Goal: Task Accomplishment & Management: Use online tool/utility

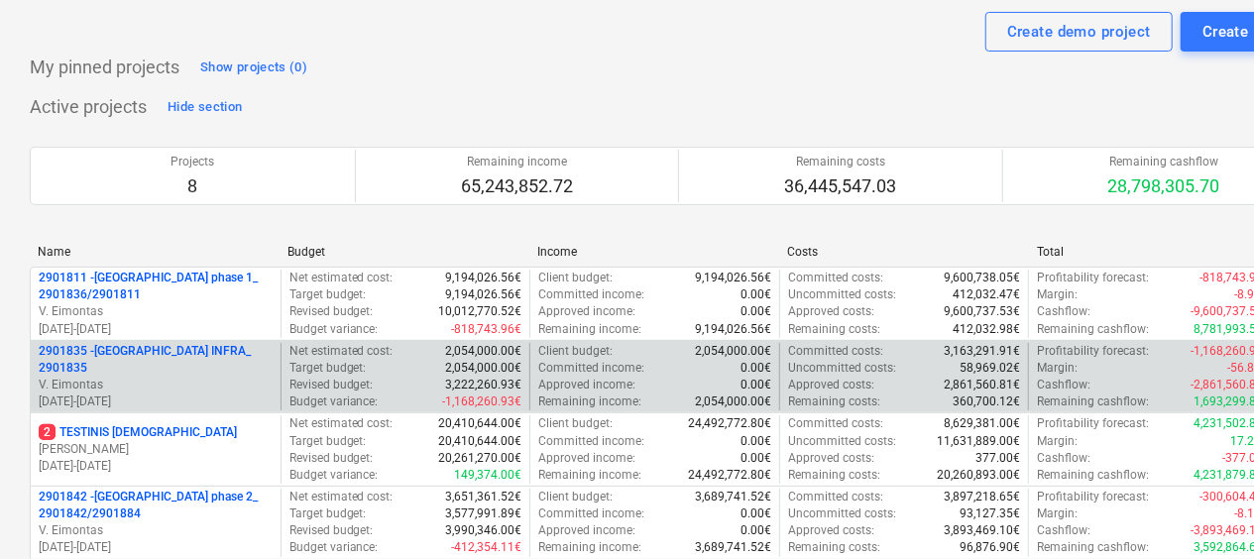
scroll to position [396, 0]
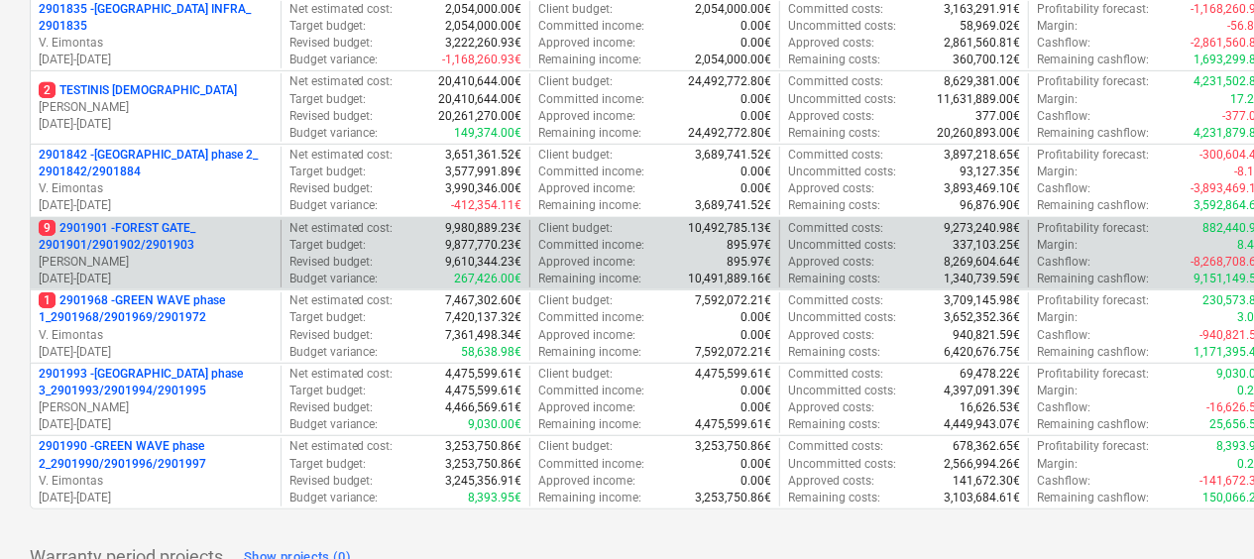
click at [183, 222] on p "9 2901901 - FOREST GATE_ 2901901/2901902/2901903" at bounding box center [156, 237] width 234 height 34
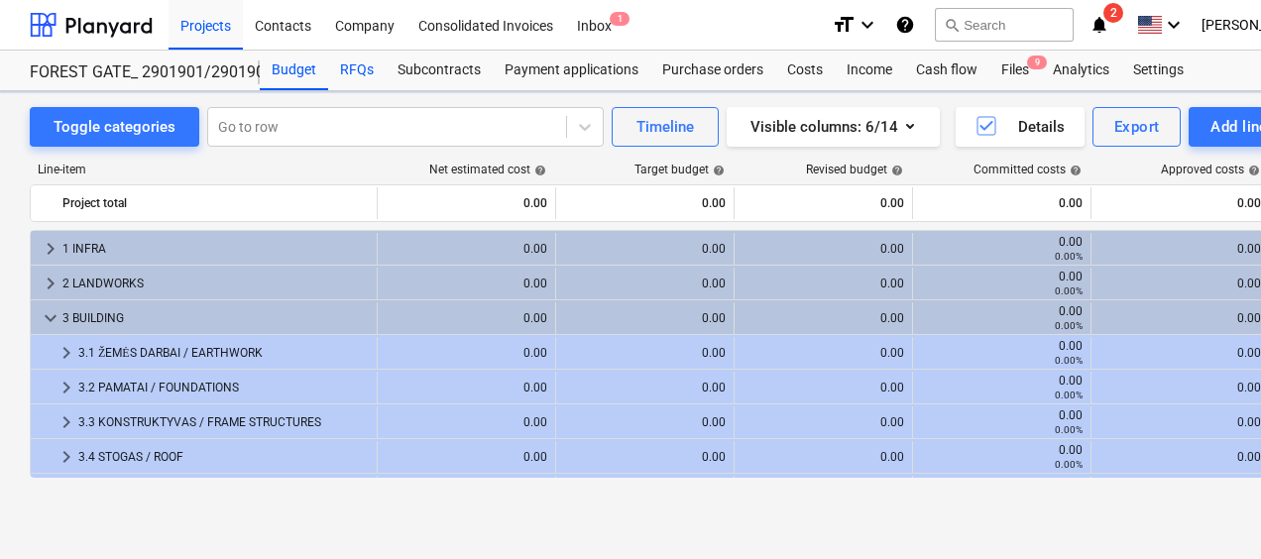
click at [365, 71] on div "RFQs" at bounding box center [356, 71] width 57 height 40
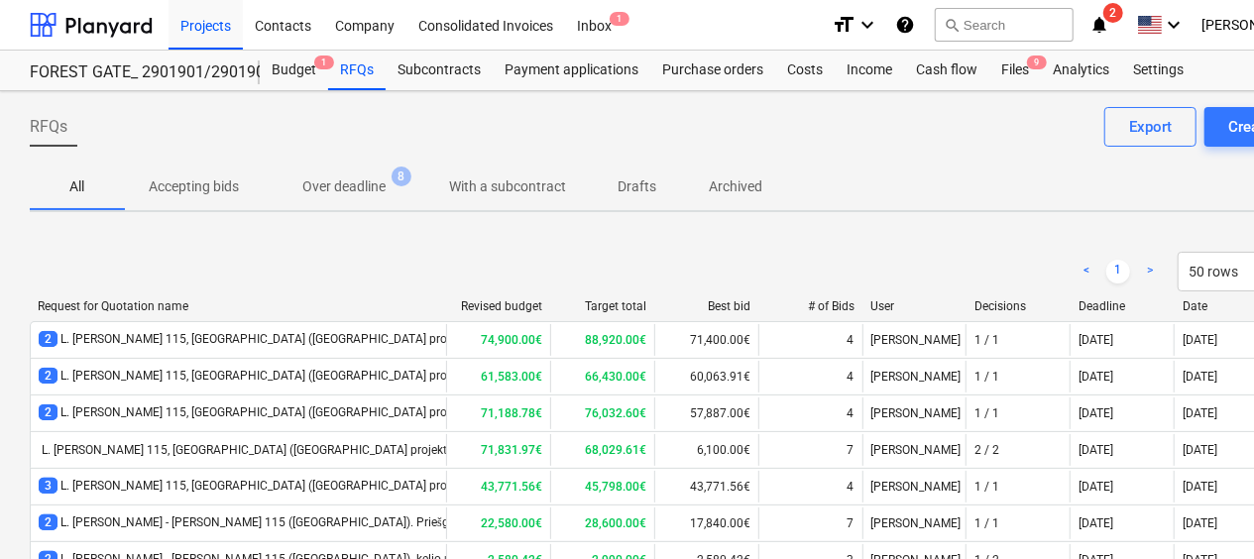
scroll to position [455, 0]
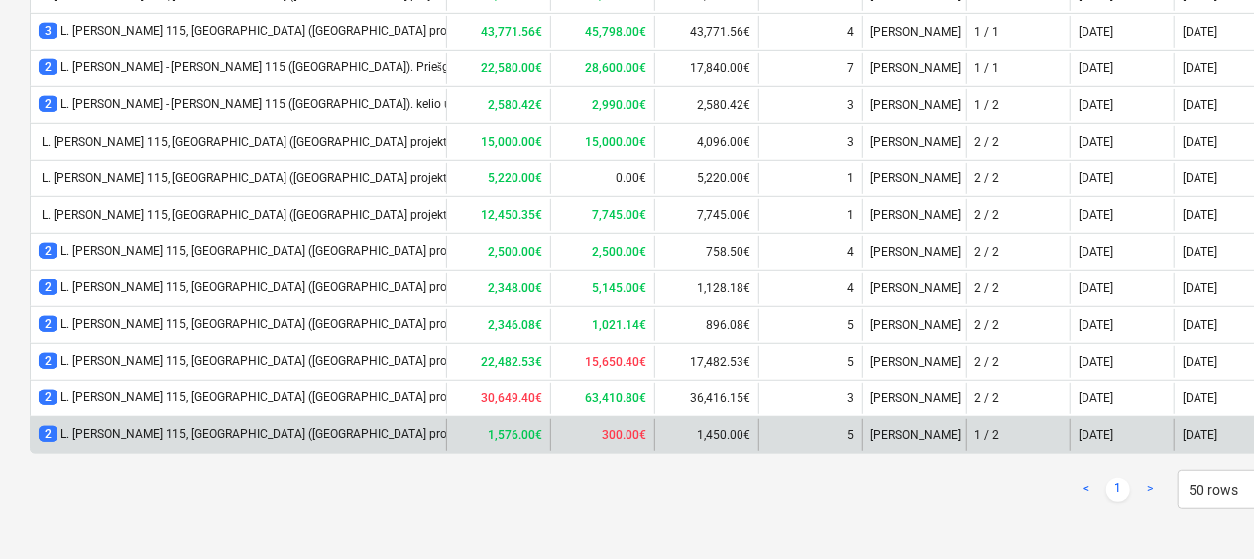
click at [327, 430] on div "2 L. [PERSON_NAME] 115, [GEOGRAPHIC_DATA] ([GEOGRAPHIC_DATA] projekto). "FOREST…" at bounding box center [382, 434] width 687 height 17
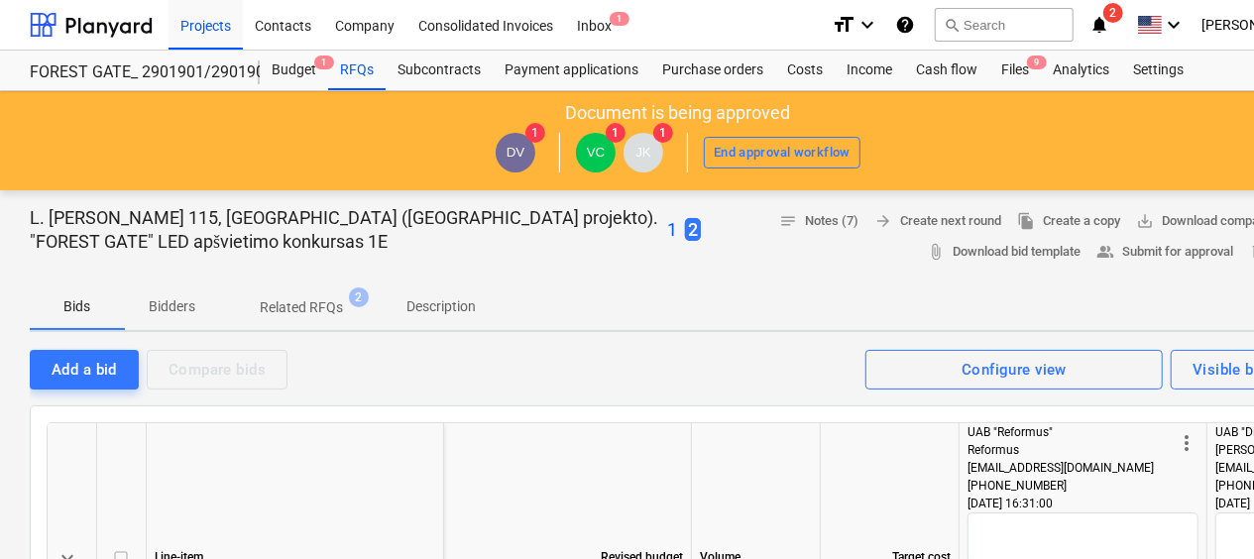
drag, startPoint x: 762, startPoint y: 446, endPoint x: 749, endPoint y: 481, distance: 37.0
click at [749, 481] on div "Volume" at bounding box center [756, 557] width 129 height 268
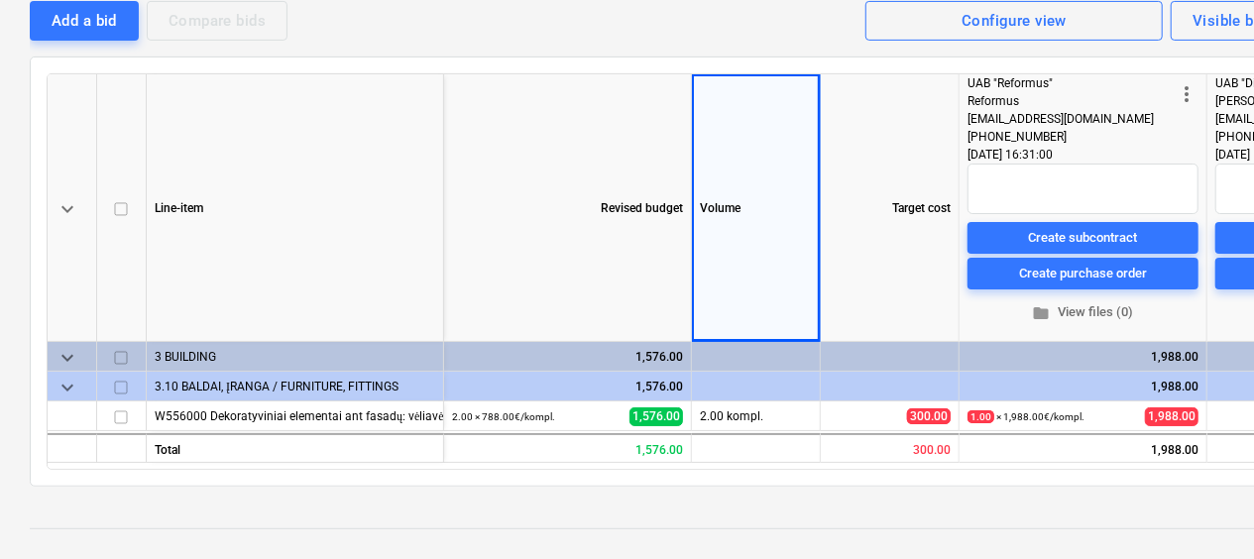
scroll to position [496, 0]
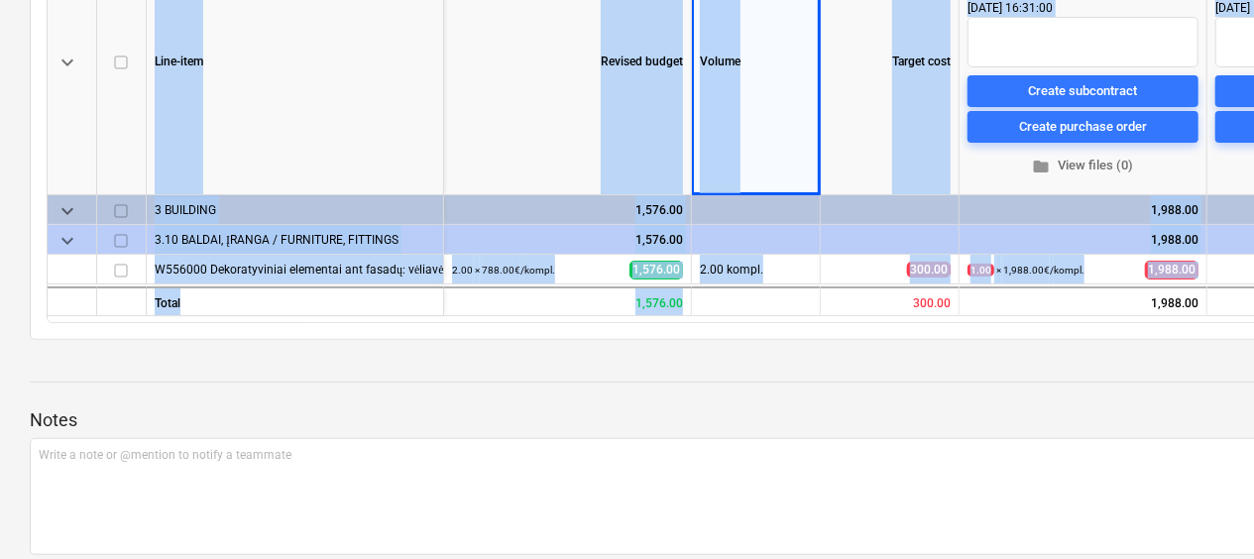
drag, startPoint x: 729, startPoint y: 313, endPoint x: 1117, endPoint y: 329, distance: 387.8
click at [1117, 329] on div "keyboard_arrow_down Line-item Revised budget Volume Target cost more_vert UAB "…" at bounding box center [678, 125] width 1296 height 430
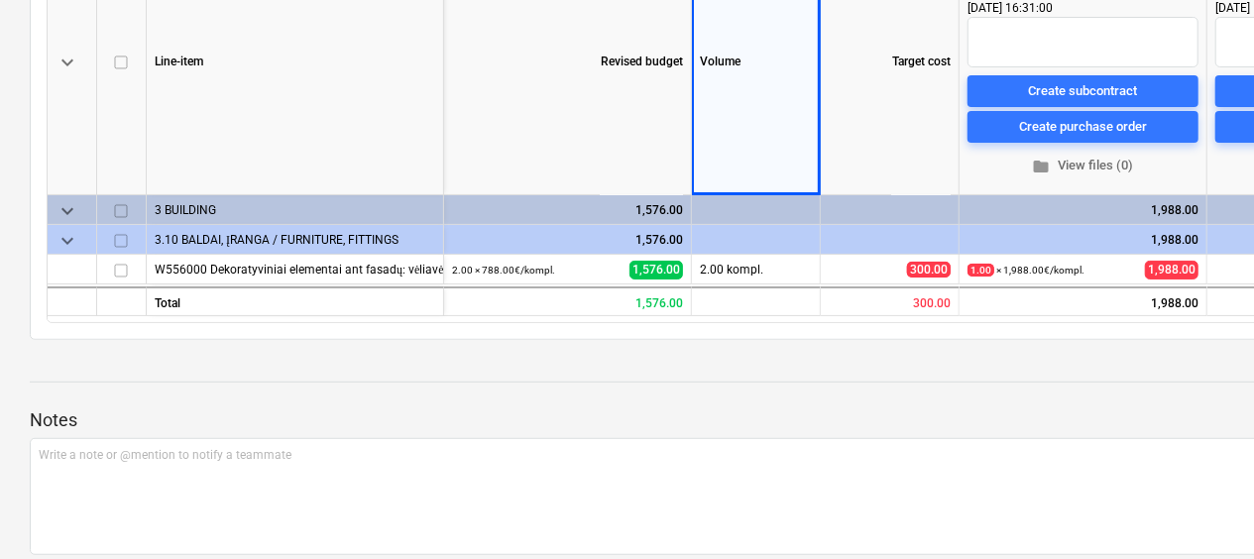
drag, startPoint x: 1117, startPoint y: 329, endPoint x: 960, endPoint y: 360, distance: 159.6
click at [965, 360] on div at bounding box center [678, 364] width 1296 height 16
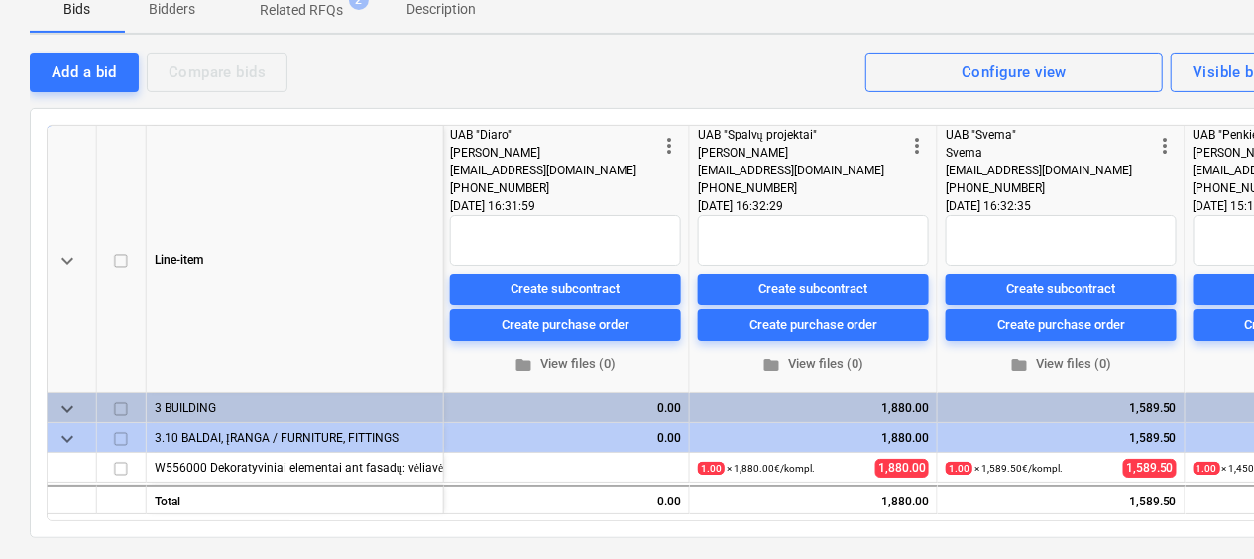
scroll to position [0, 888]
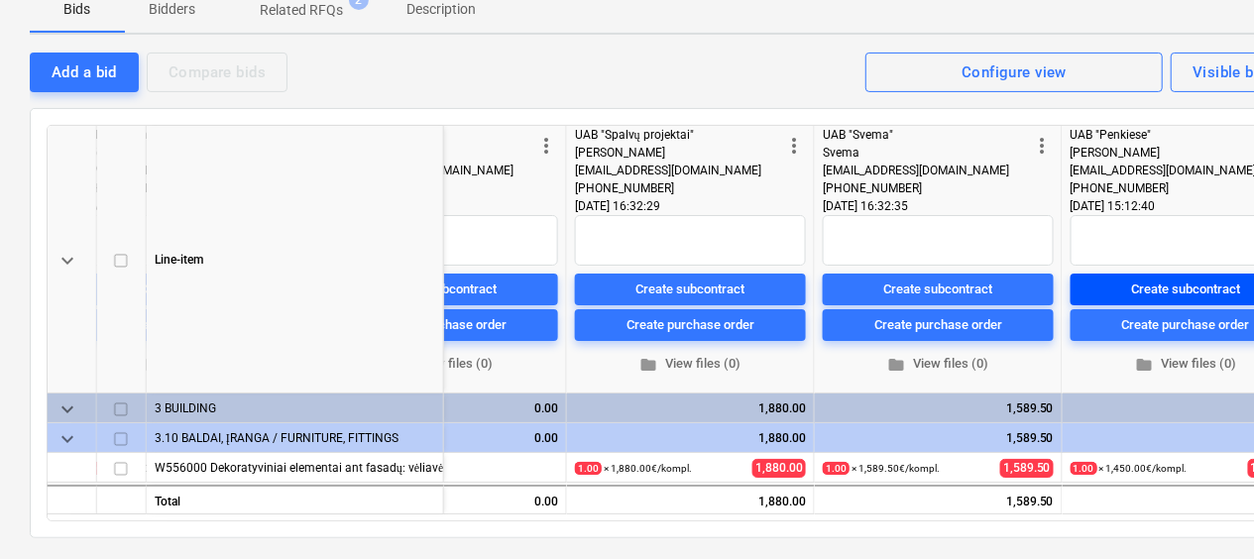
click at [1197, 289] on div "Create subcontract" at bounding box center [1186, 289] width 109 height 23
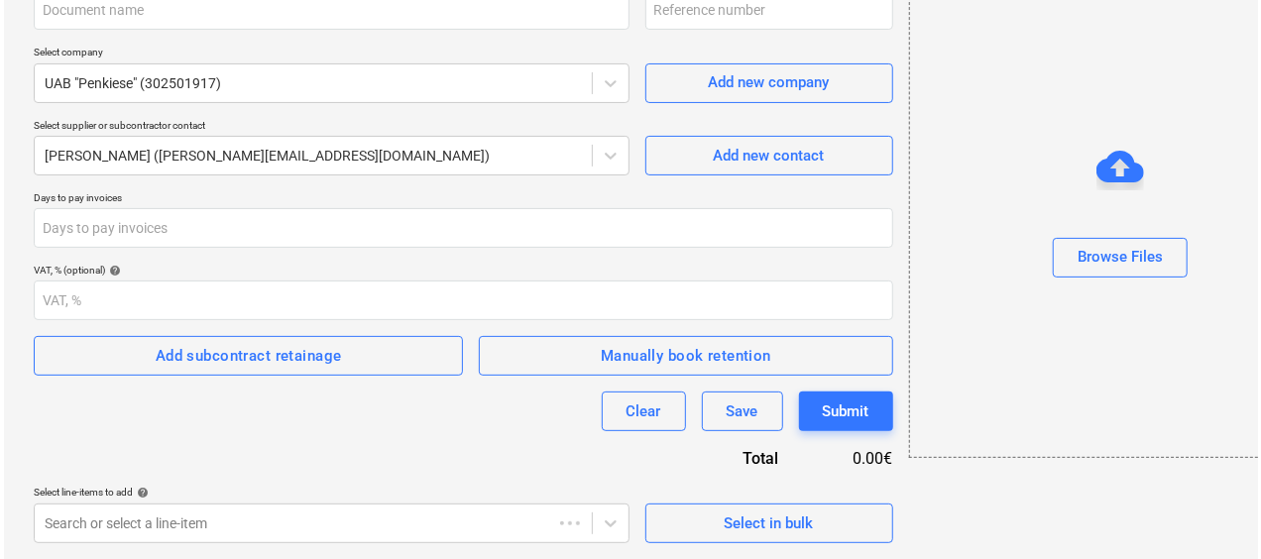
scroll to position [188, 0]
type input "2901901-SO-146"
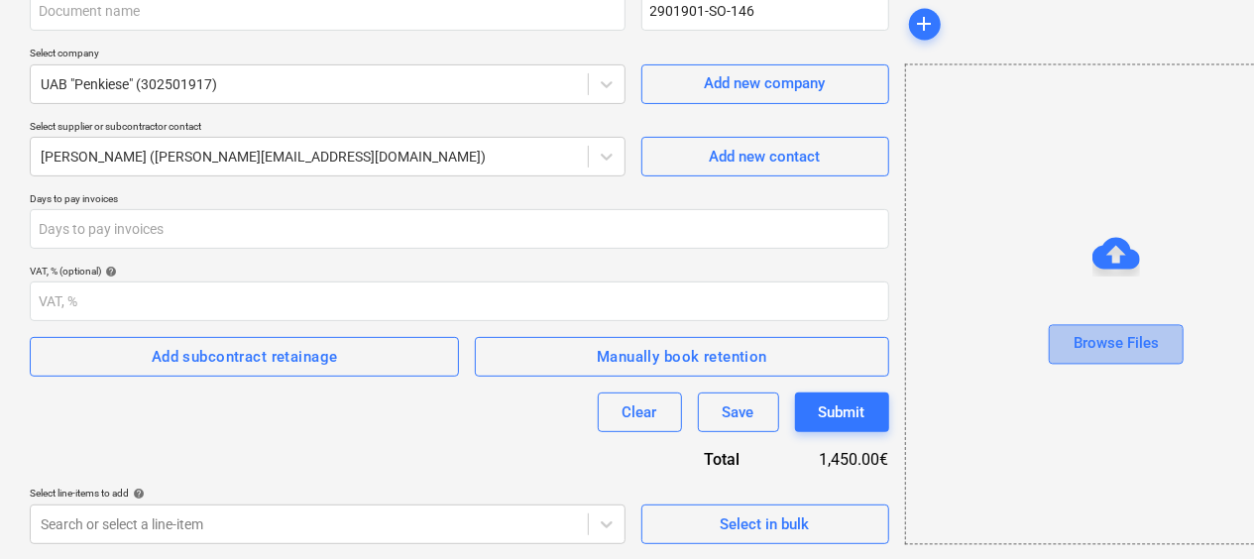
click at [1084, 353] on div "Browse Files" at bounding box center [1115, 344] width 85 height 26
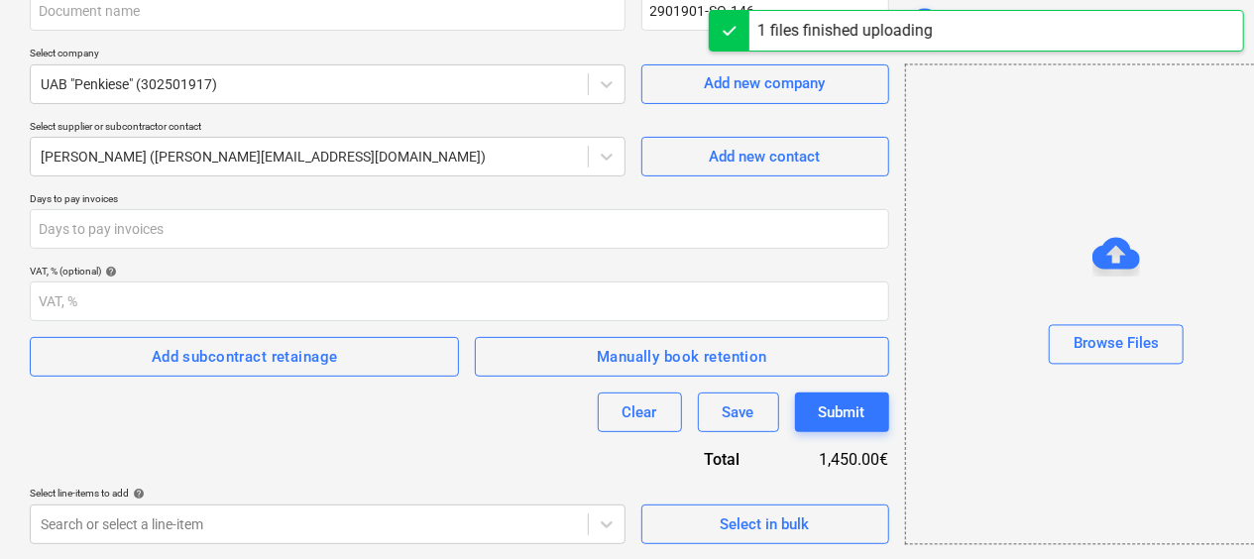
type input "Bonava - Penkiese LED raidės Nr. P-2025.09.18.pdf"
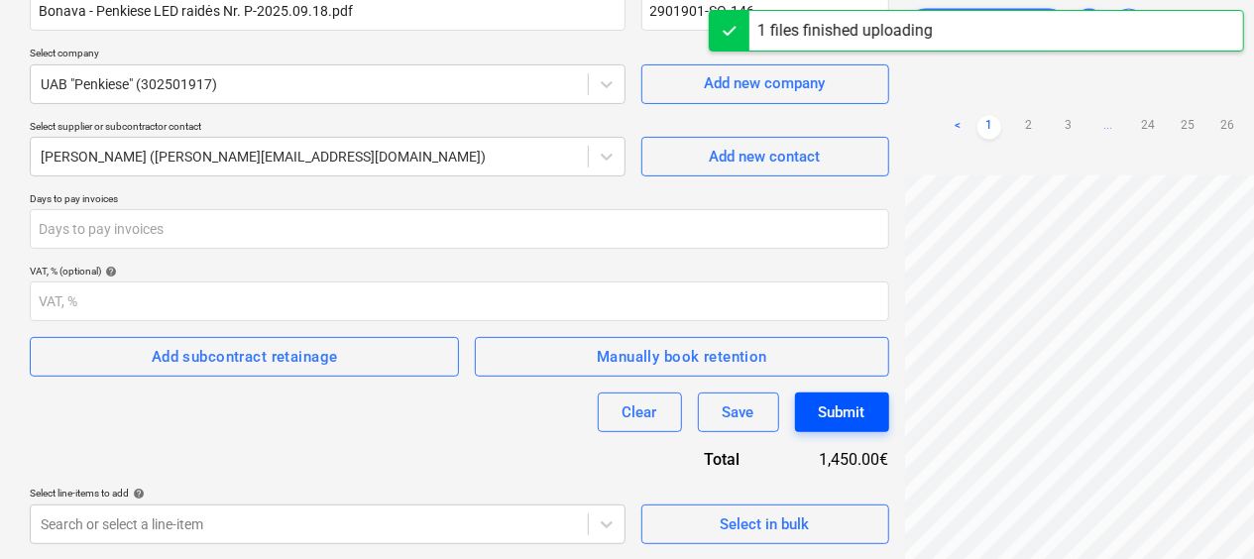
click at [872, 418] on button "Submit" at bounding box center [842, 412] width 94 height 40
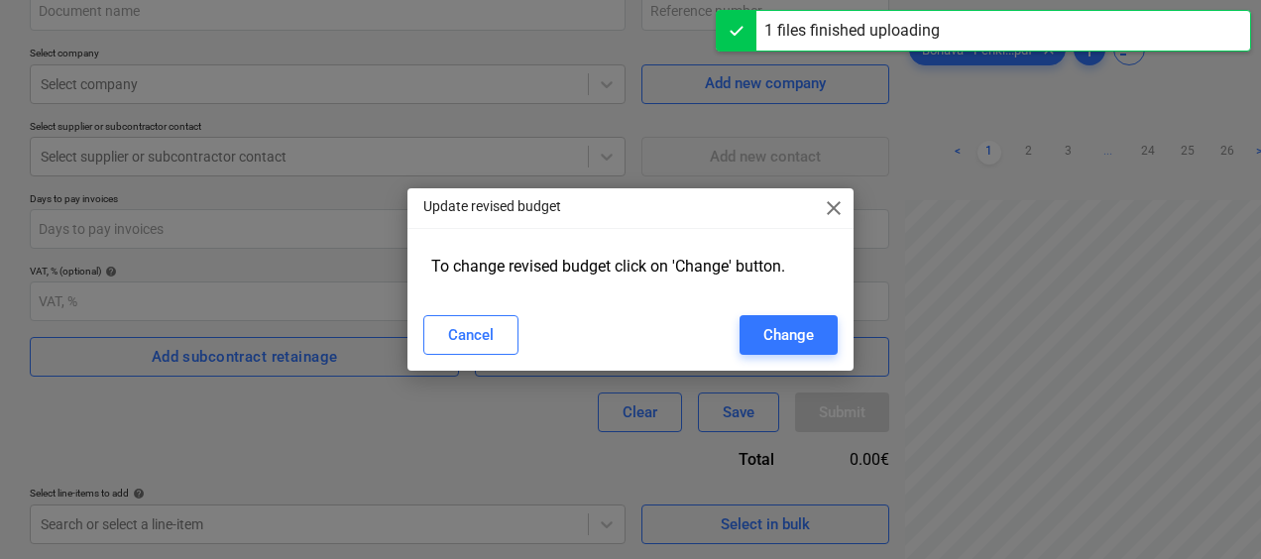
type input "2901901-SO-146"
click at [450, 343] on div "Cancel" at bounding box center [471, 335] width 46 height 26
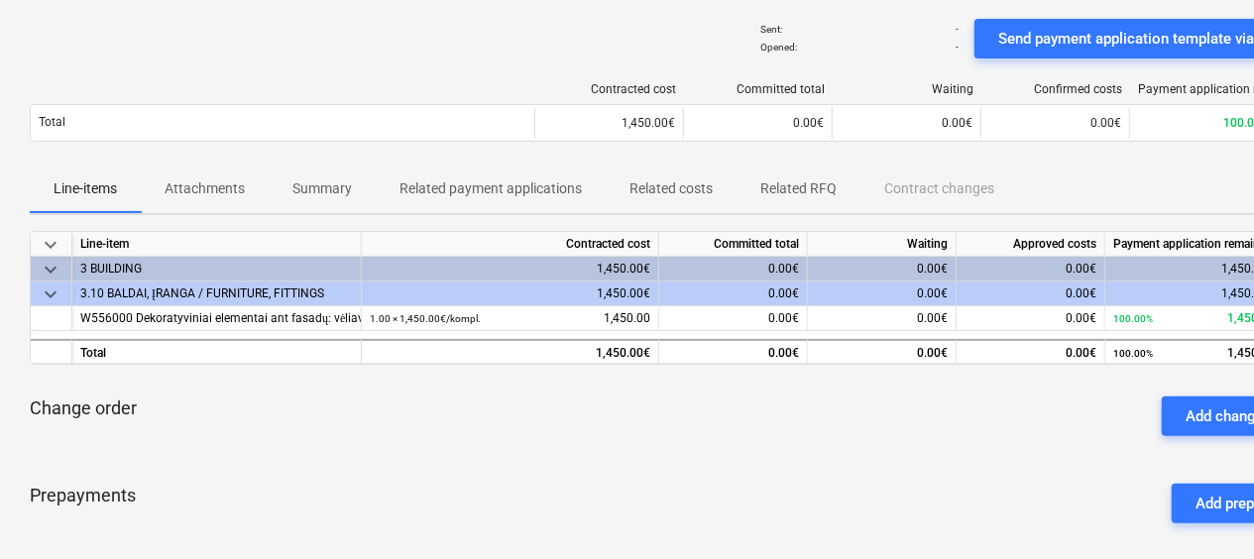
scroll to position [198, 0]
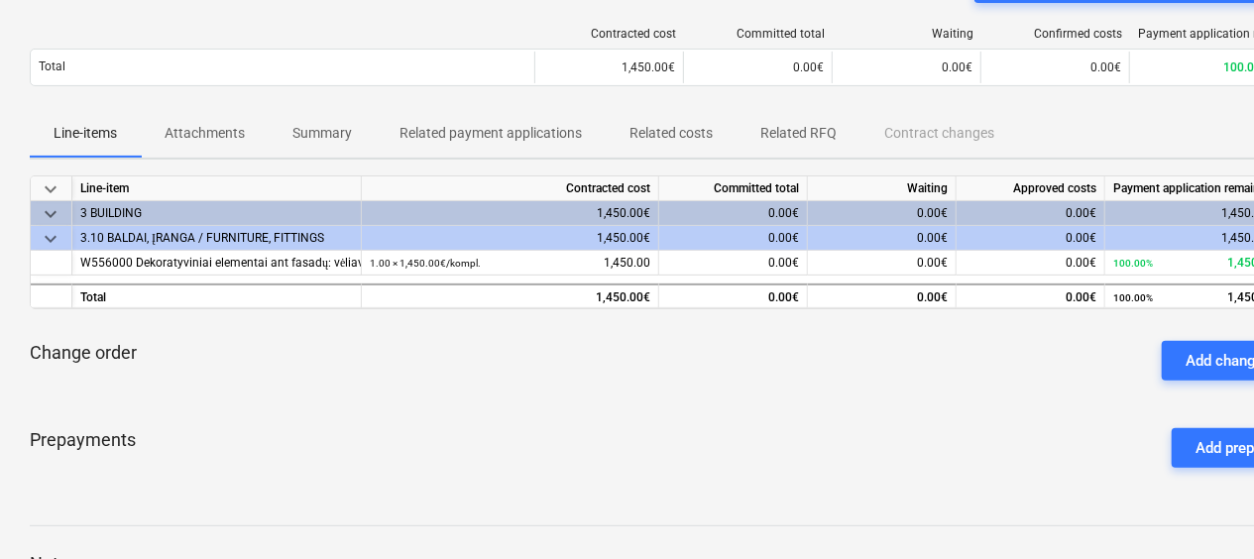
click at [648, 458] on div "Prepayments Add prepayment" at bounding box center [678, 447] width 1296 height 71
drag, startPoint x: 668, startPoint y: 466, endPoint x: 624, endPoint y: 451, distance: 46.1
click at [624, 451] on div "Prepayments Add prepayment" at bounding box center [678, 447] width 1296 height 71
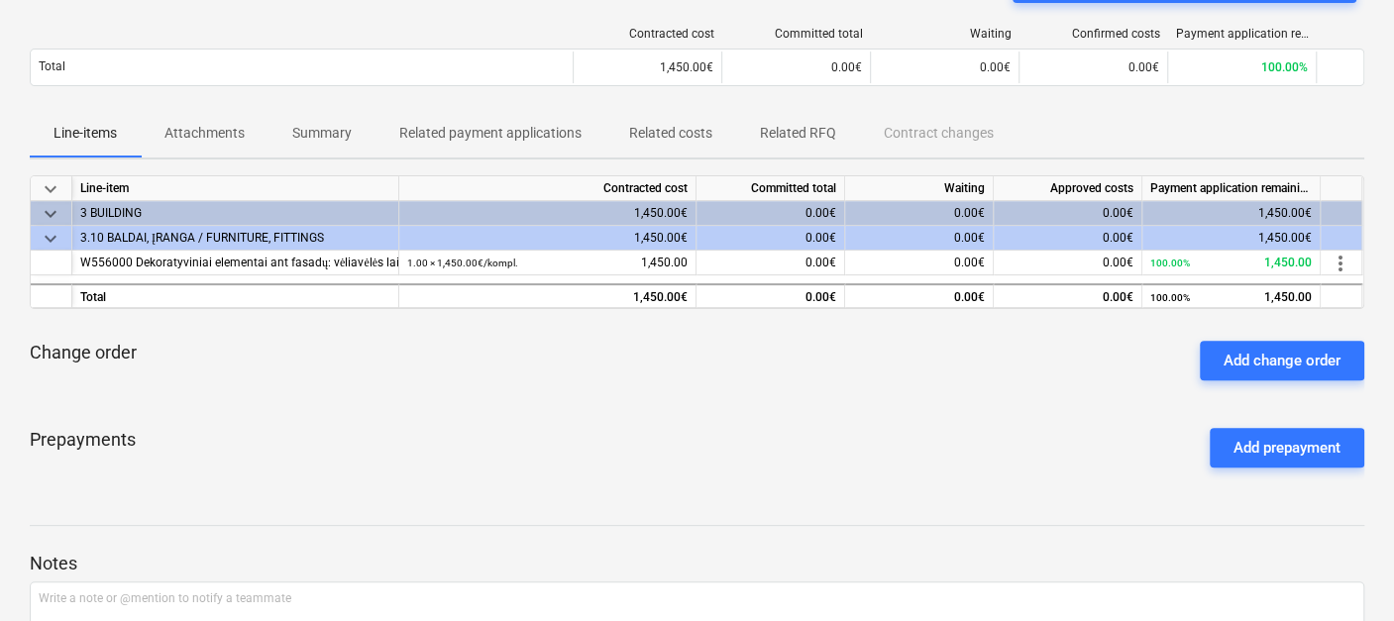
scroll to position [87, 0]
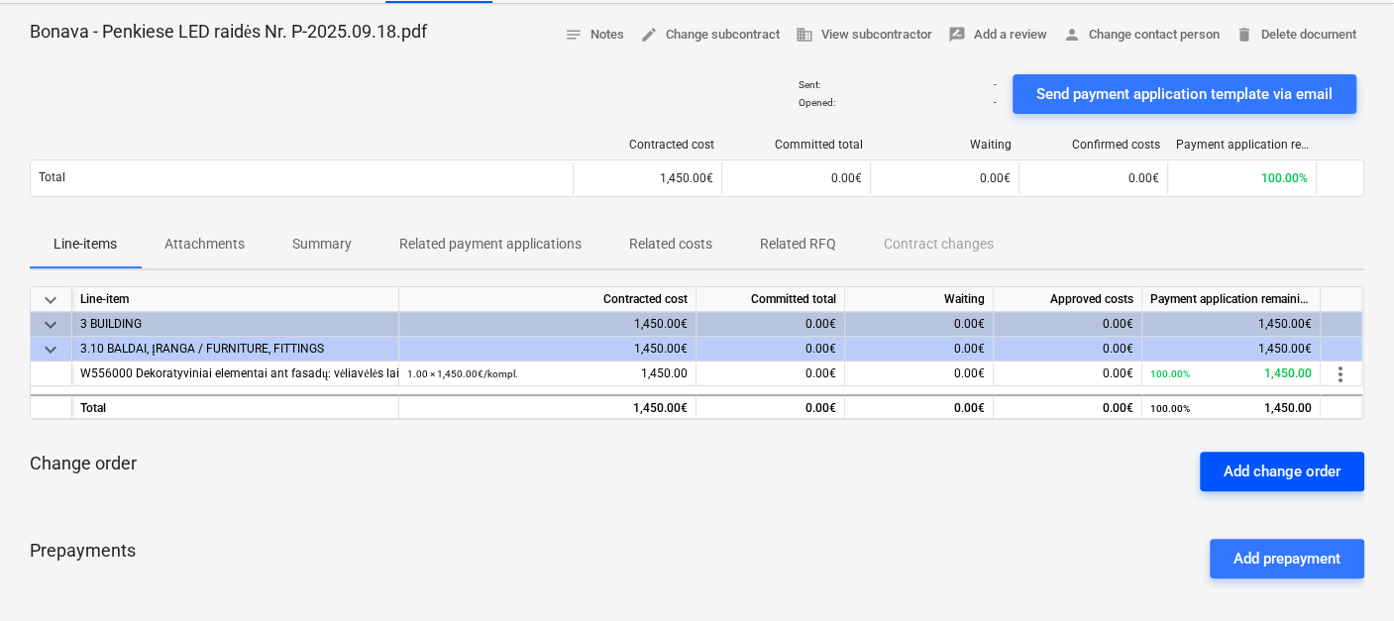
click at [1260, 470] on div "Add change order" at bounding box center [1282, 472] width 117 height 26
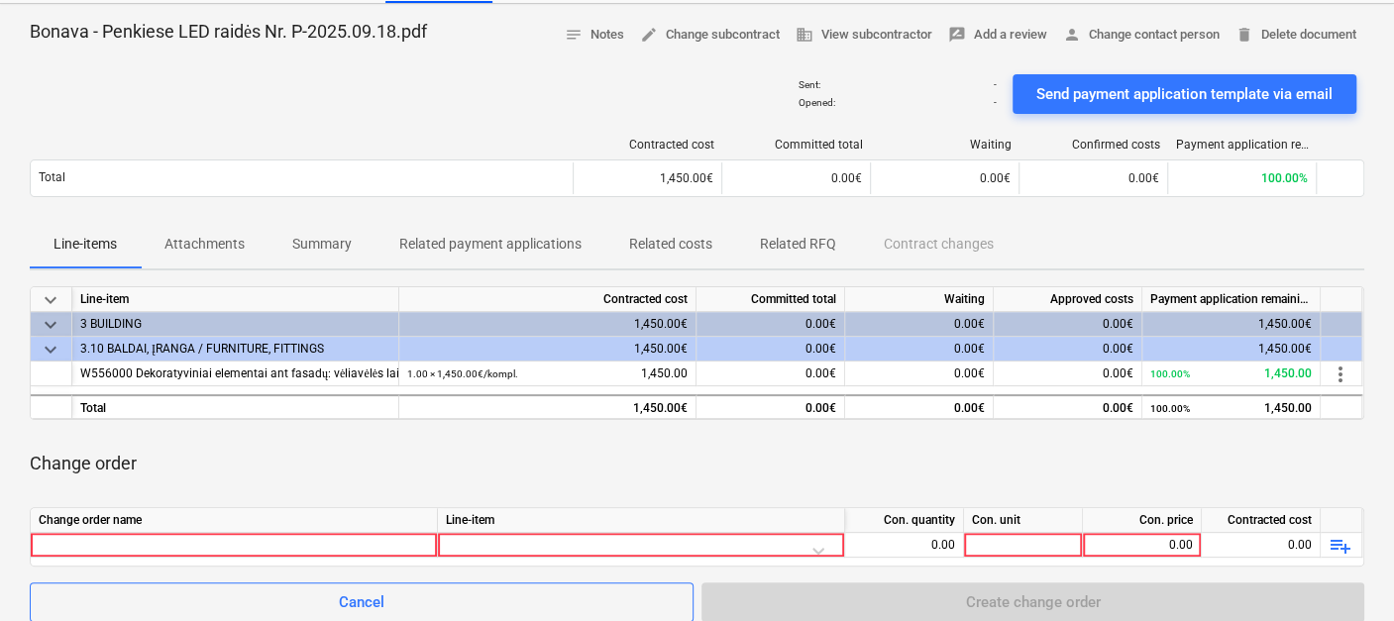
click at [1168, 456] on div "Change order" at bounding box center [697, 463] width 1335 height 55
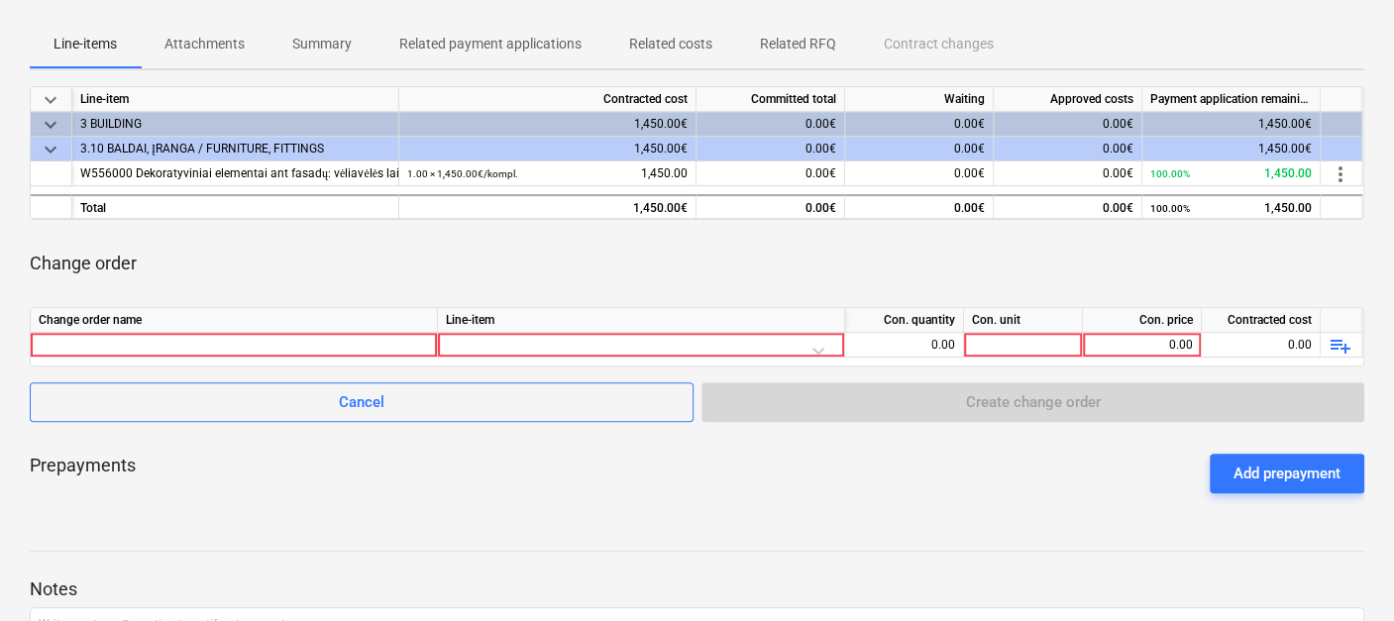
scroll to position [418, 0]
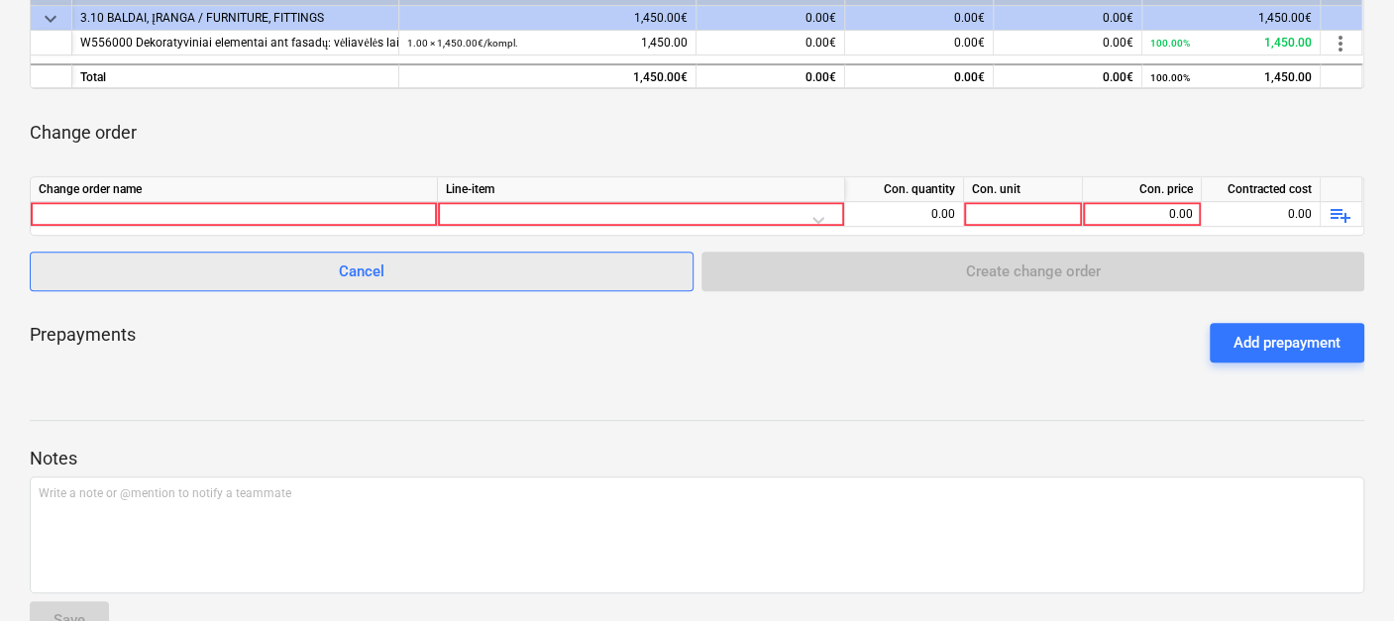
click at [467, 279] on span "Cancel" at bounding box center [362, 272] width 614 height 26
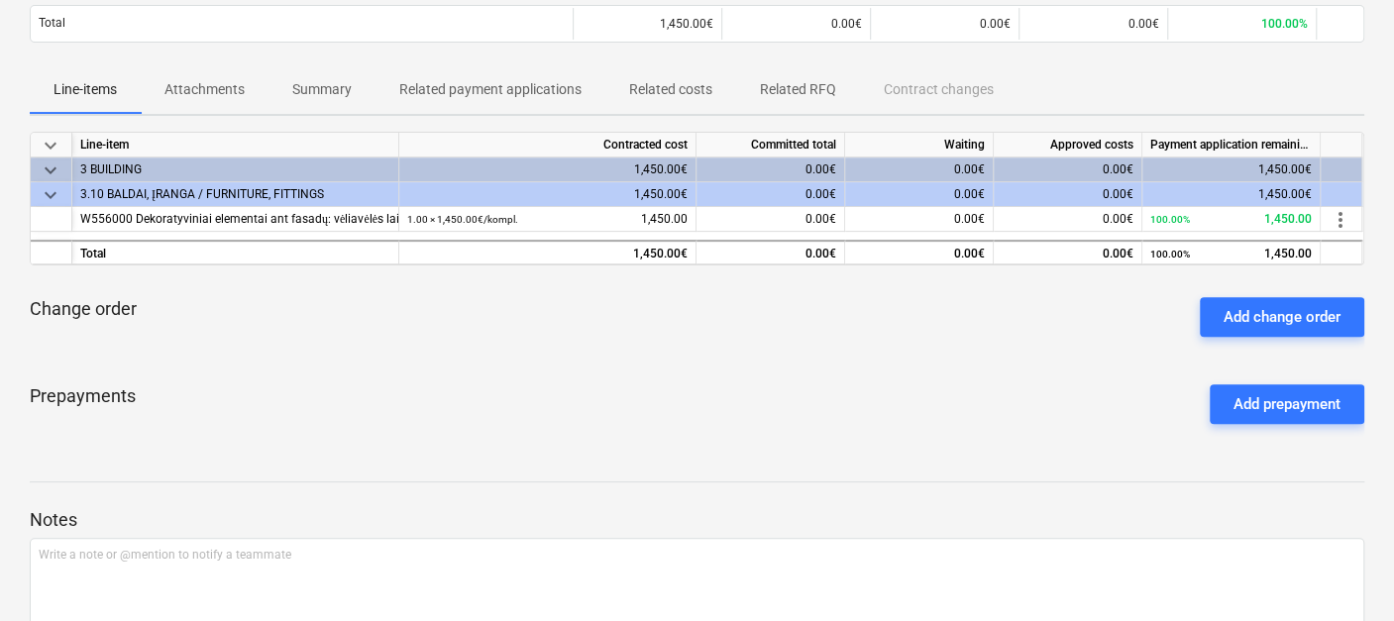
scroll to position [22, 0]
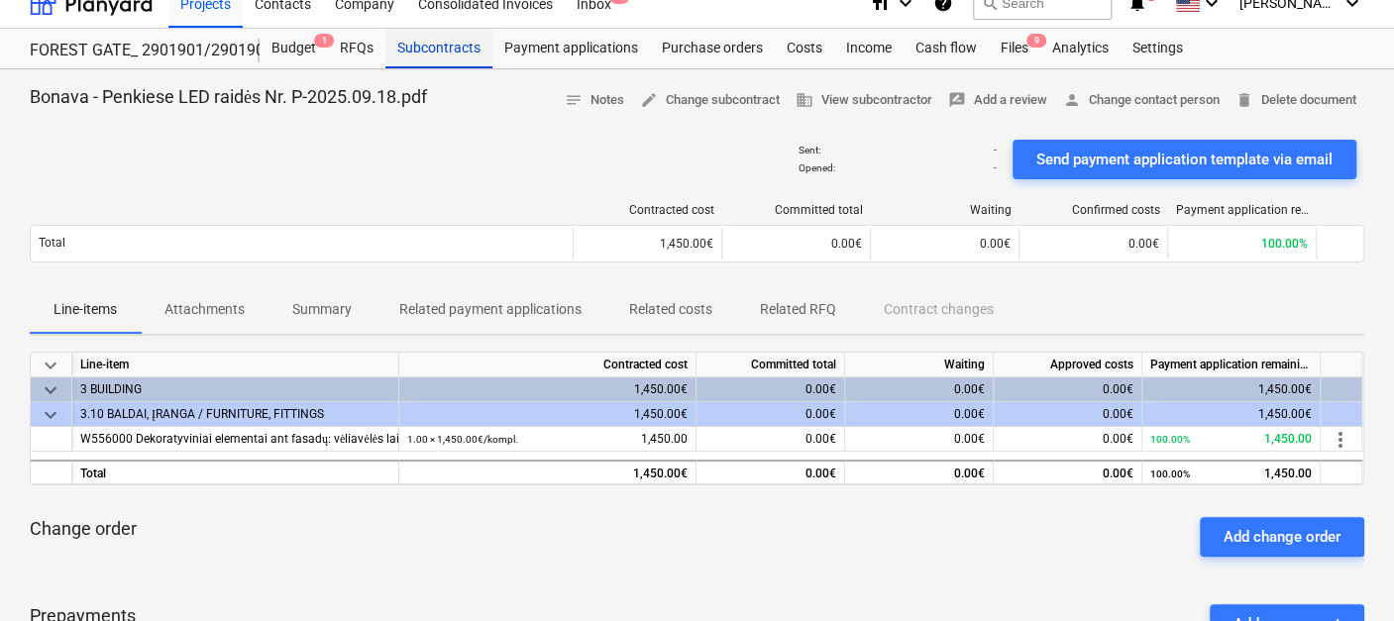
click at [441, 50] on div "Subcontracts" at bounding box center [439, 49] width 107 height 40
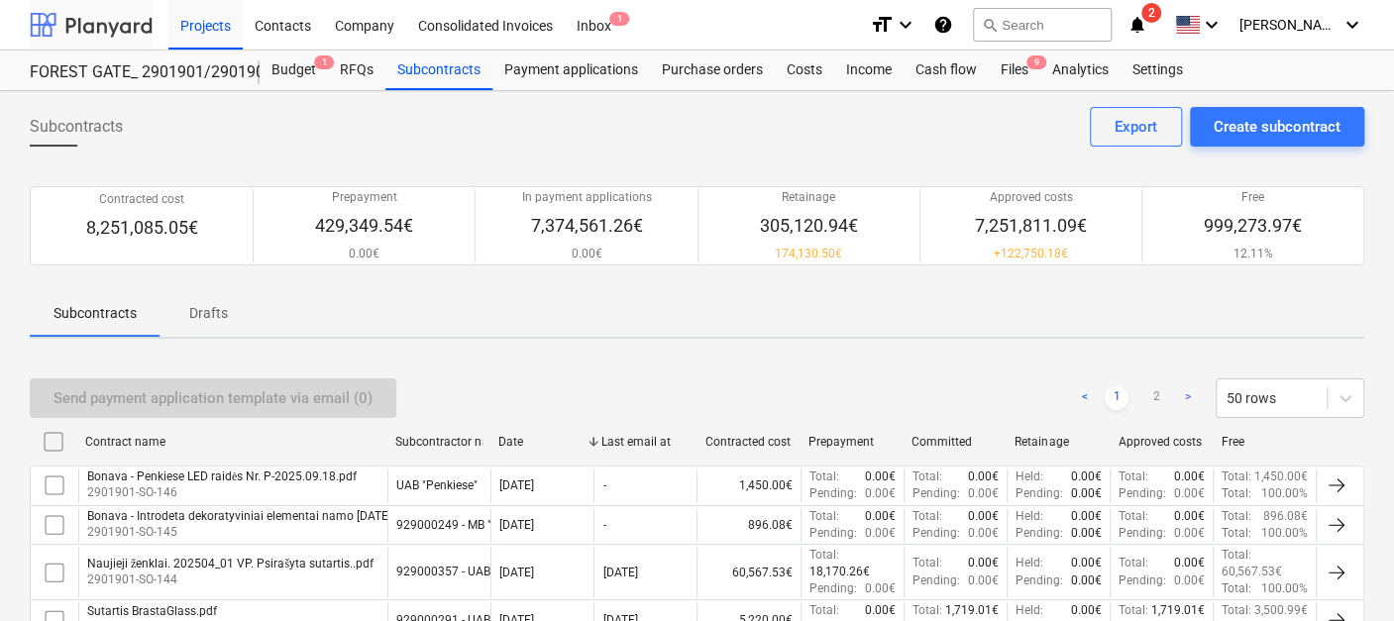
click at [83, 24] on div at bounding box center [91, 25] width 123 height 50
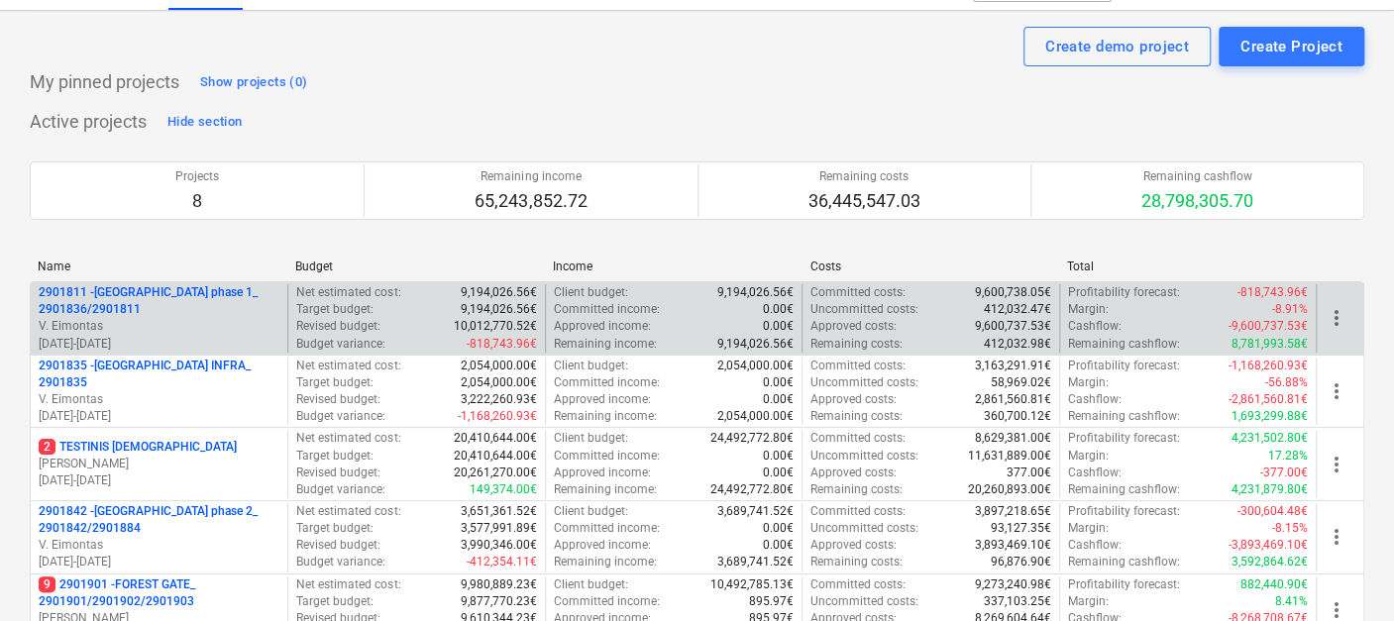
scroll to position [330, 0]
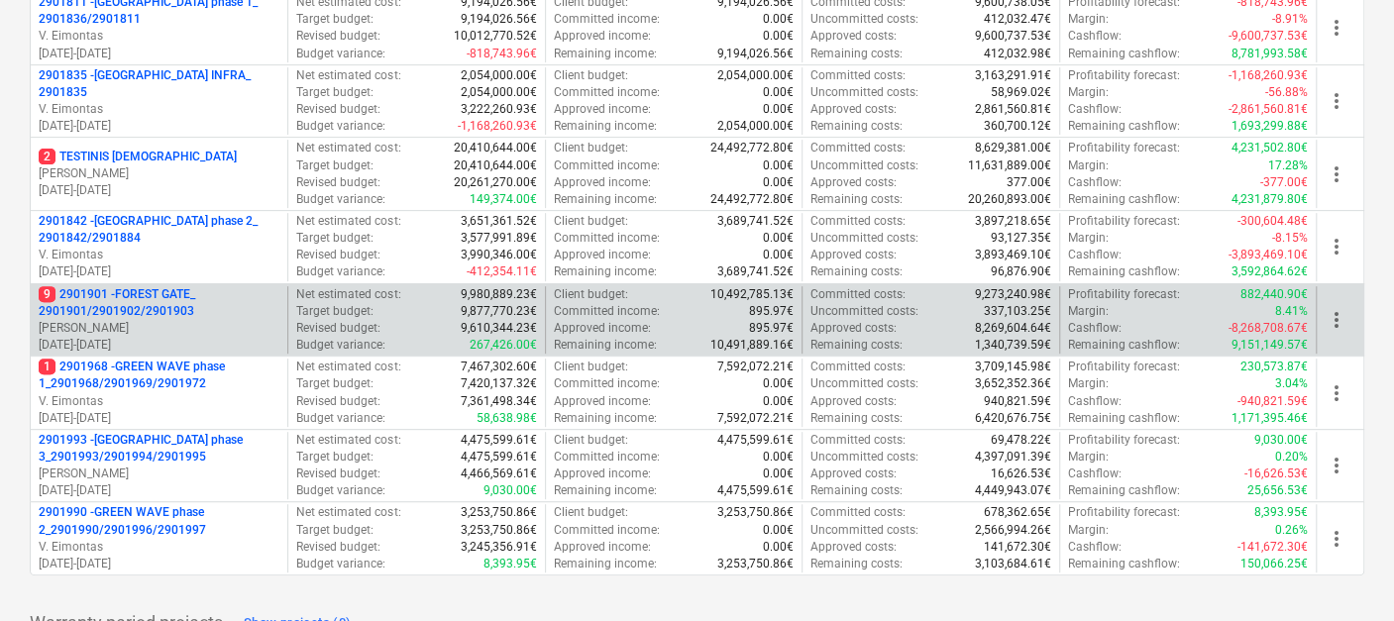
click at [201, 286] on p "9 2901901 - FOREST GATE_ 2901901/2901902/2901903" at bounding box center [159, 303] width 241 height 34
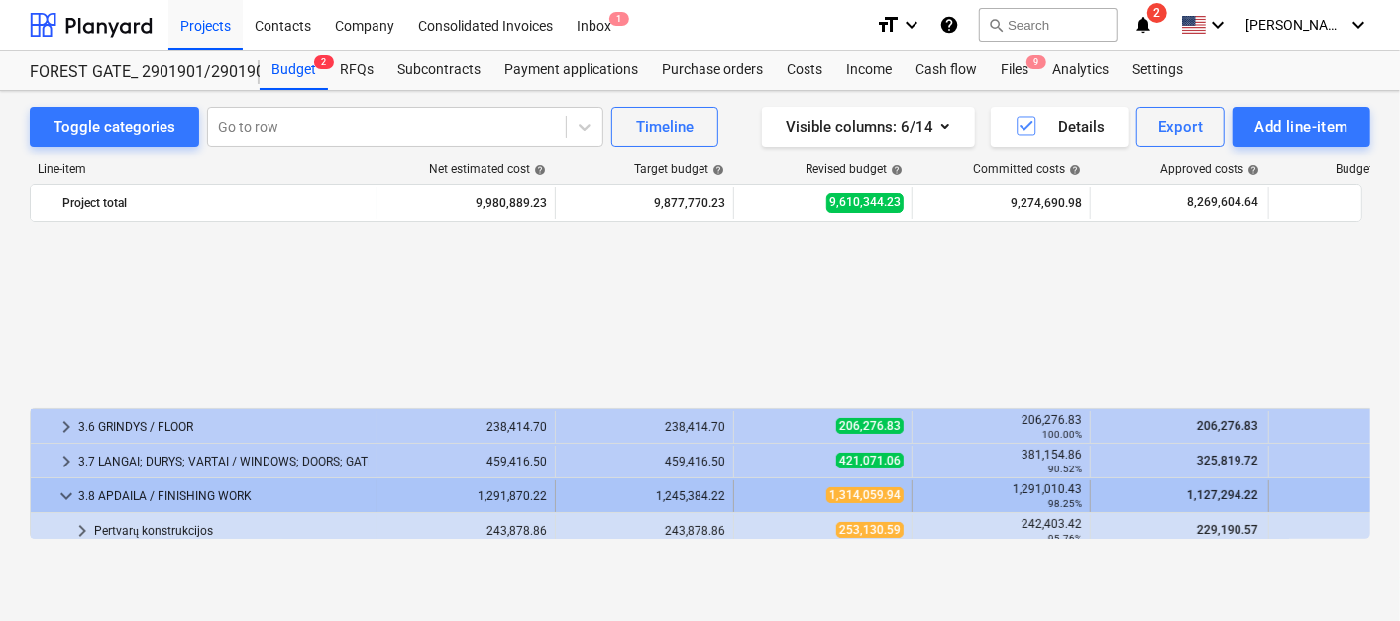
scroll to position [319, 0]
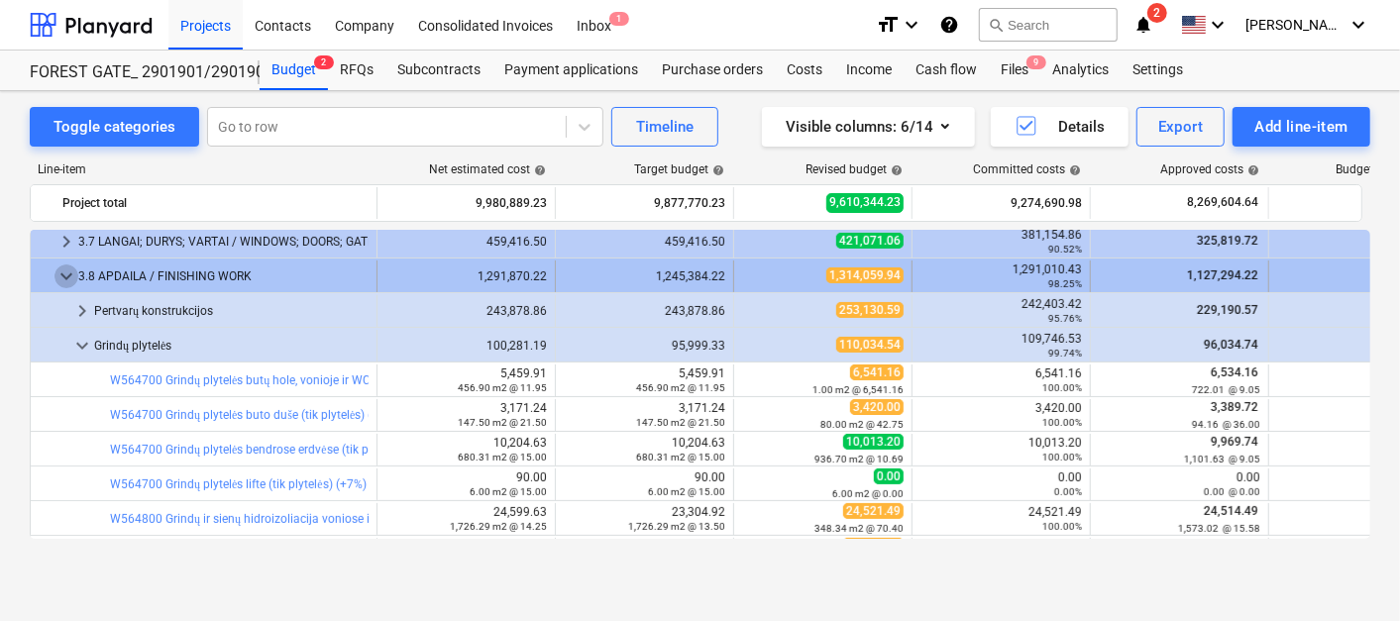
click at [61, 274] on span "keyboard_arrow_down" at bounding box center [67, 277] width 24 height 24
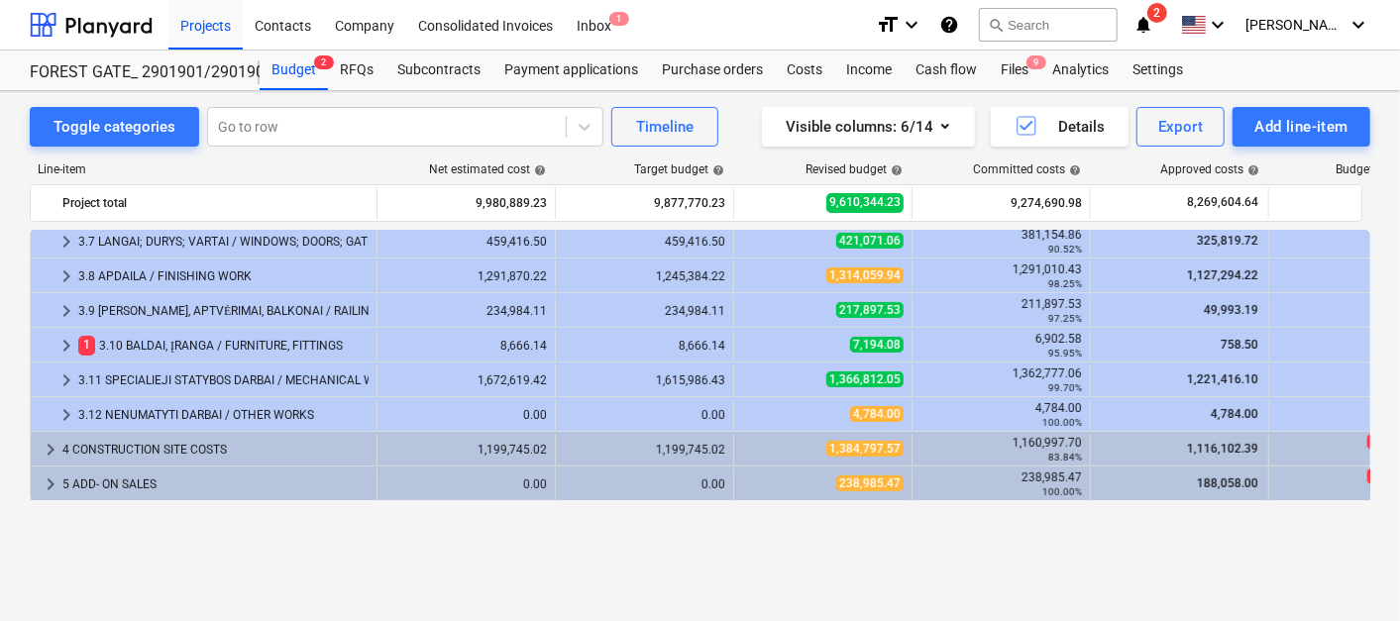
scroll to position [209, 0]
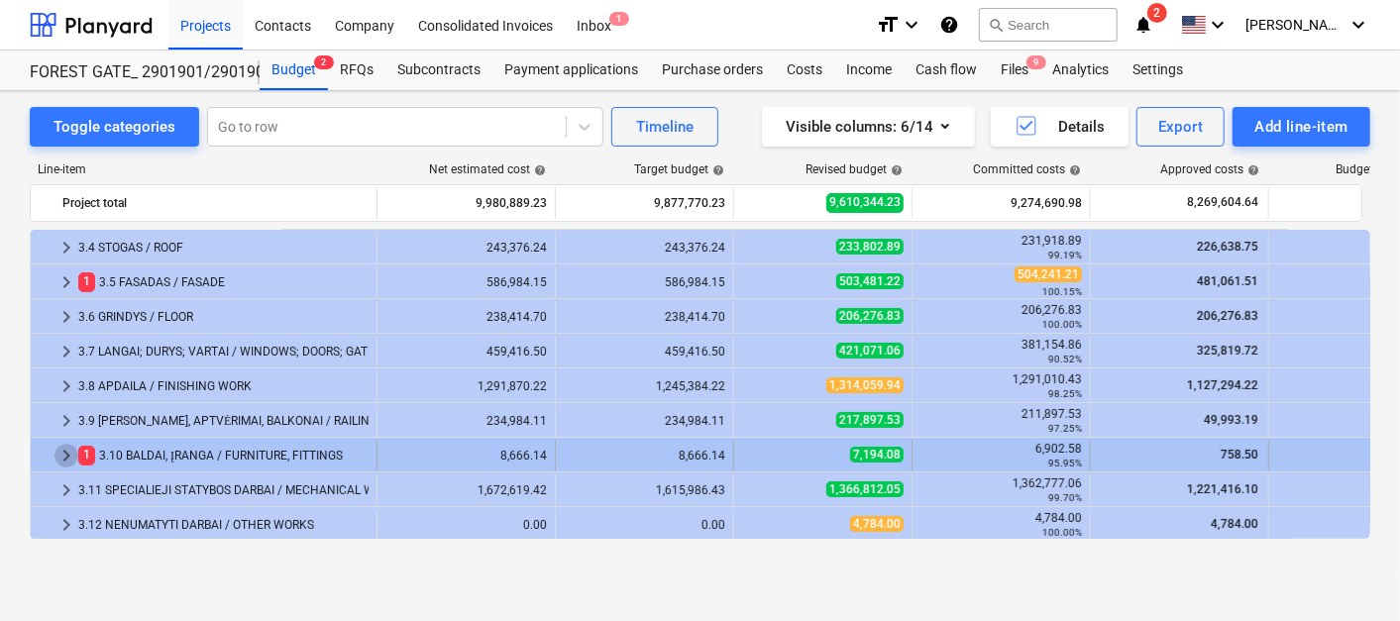
click at [66, 452] on span "keyboard_arrow_right" at bounding box center [67, 456] width 24 height 24
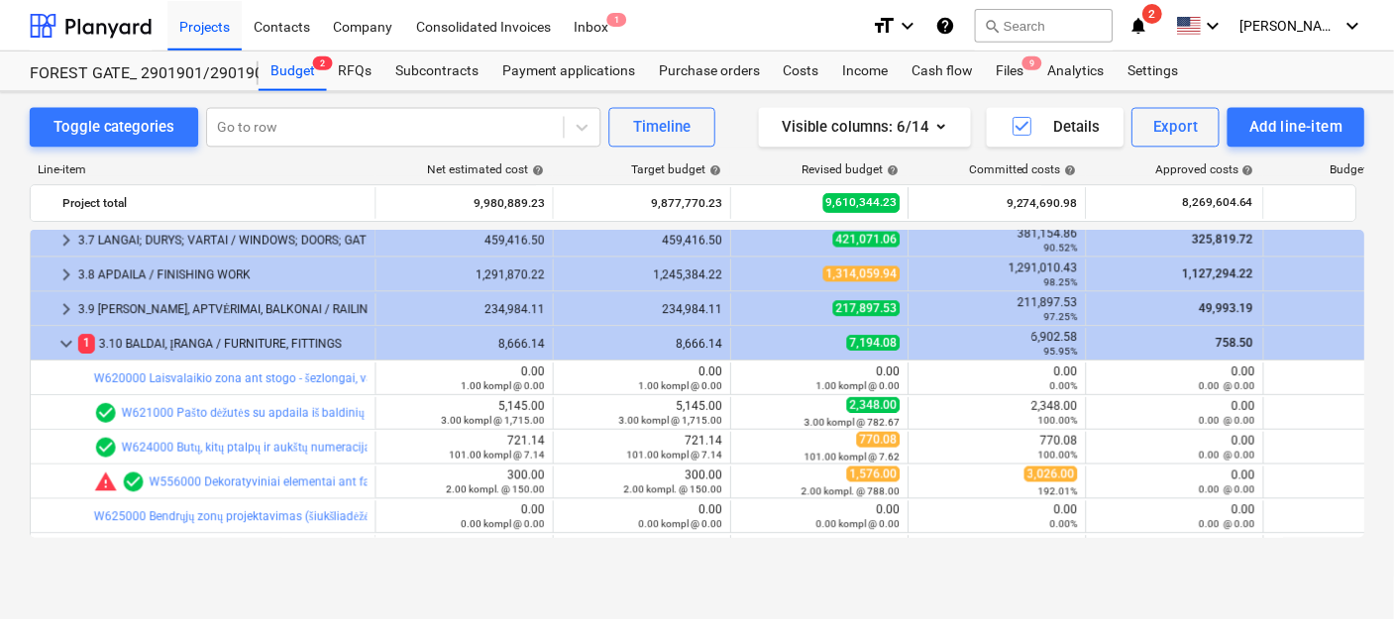
scroll to position [429, 0]
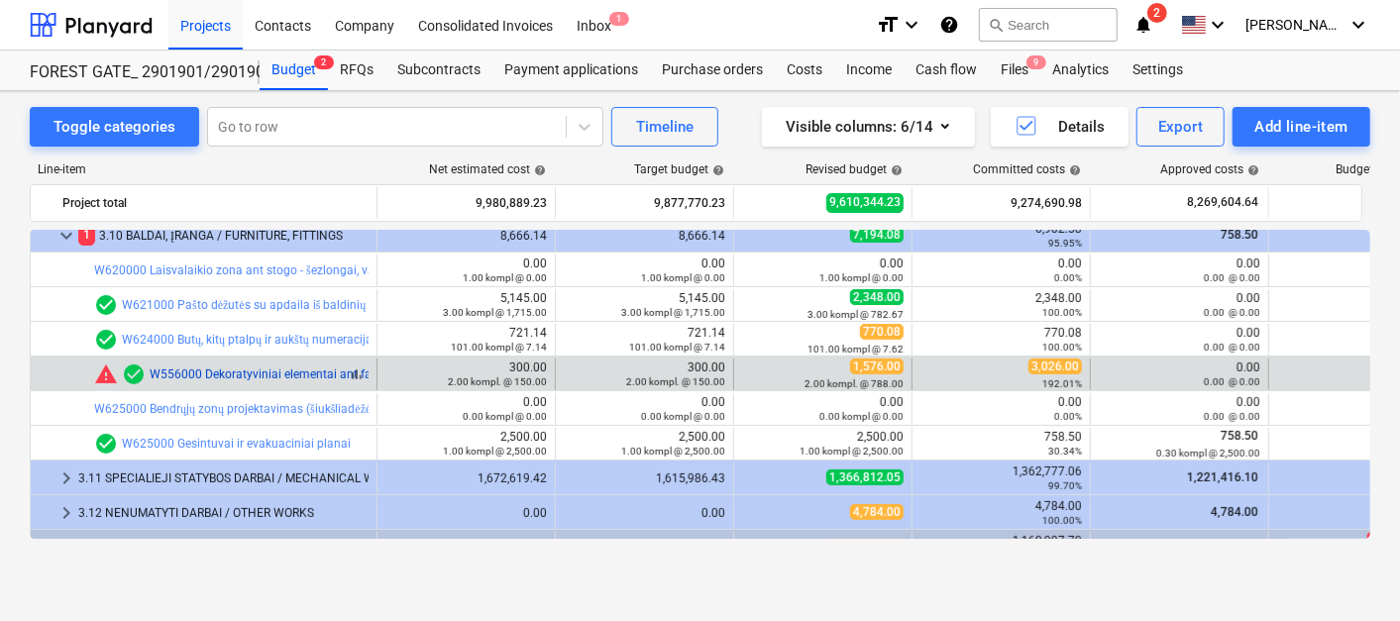
click at [259, 374] on link "W556000 Dekoratyviniai elementai ant fasadų: vėliavėlės laikiklis, namo nr." at bounding box center [349, 375] width 398 height 14
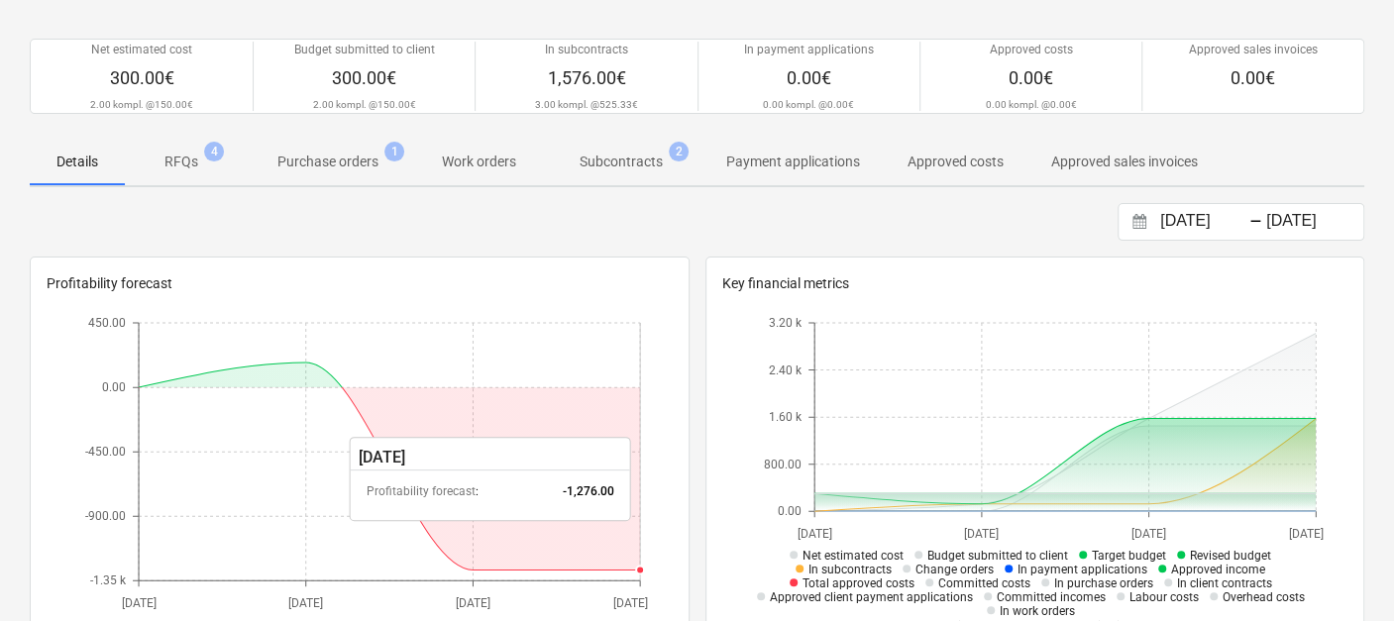
scroll to position [110, 0]
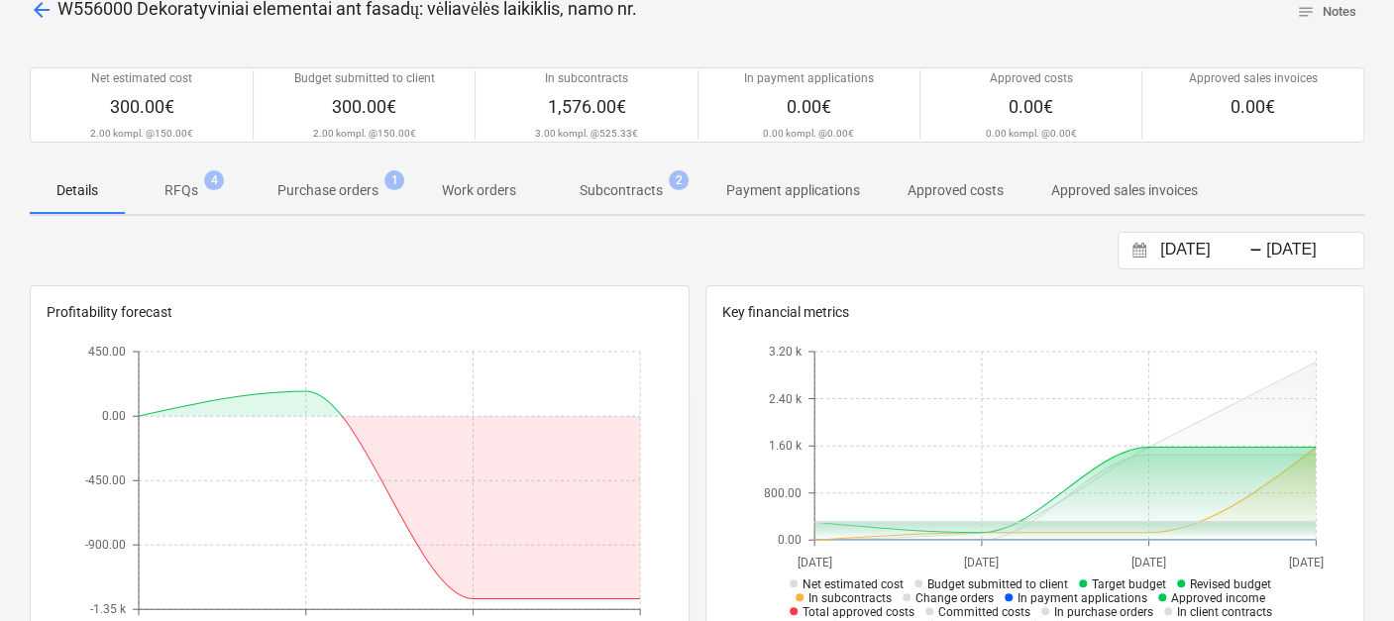
click at [622, 187] on p "Subcontracts" at bounding box center [621, 190] width 83 height 21
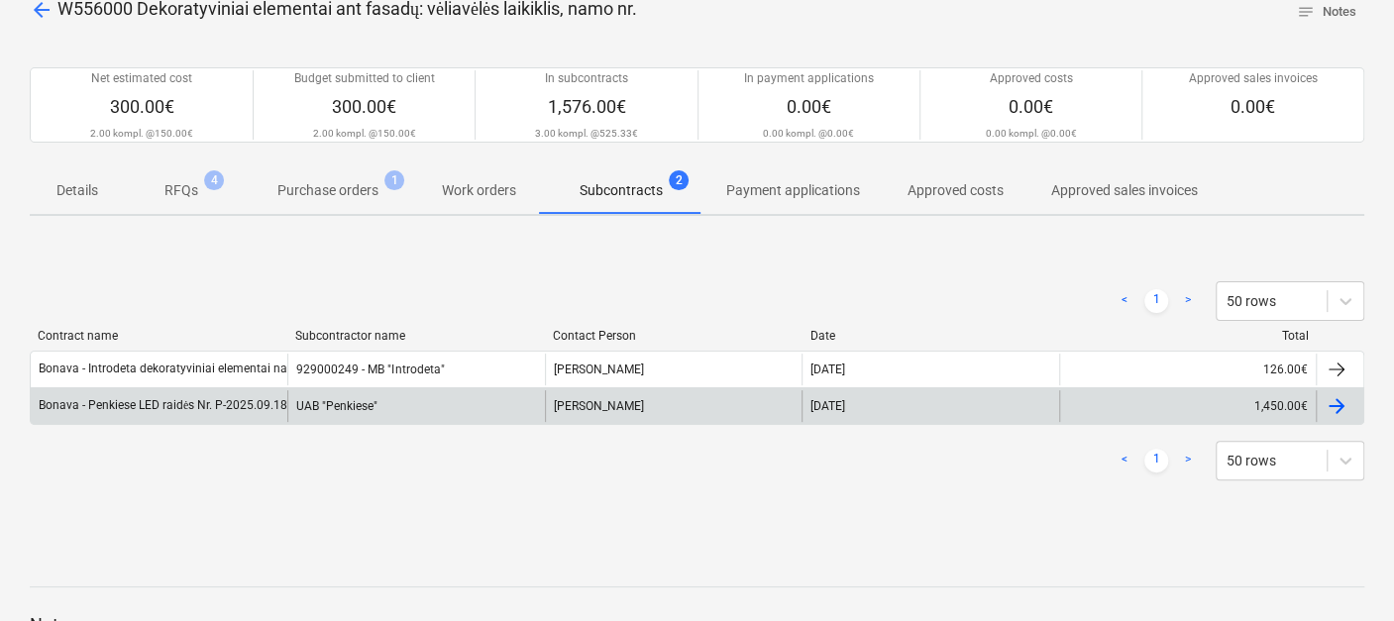
click at [467, 406] on div "UAB "Penkiese"" at bounding box center [415, 406] width 257 height 32
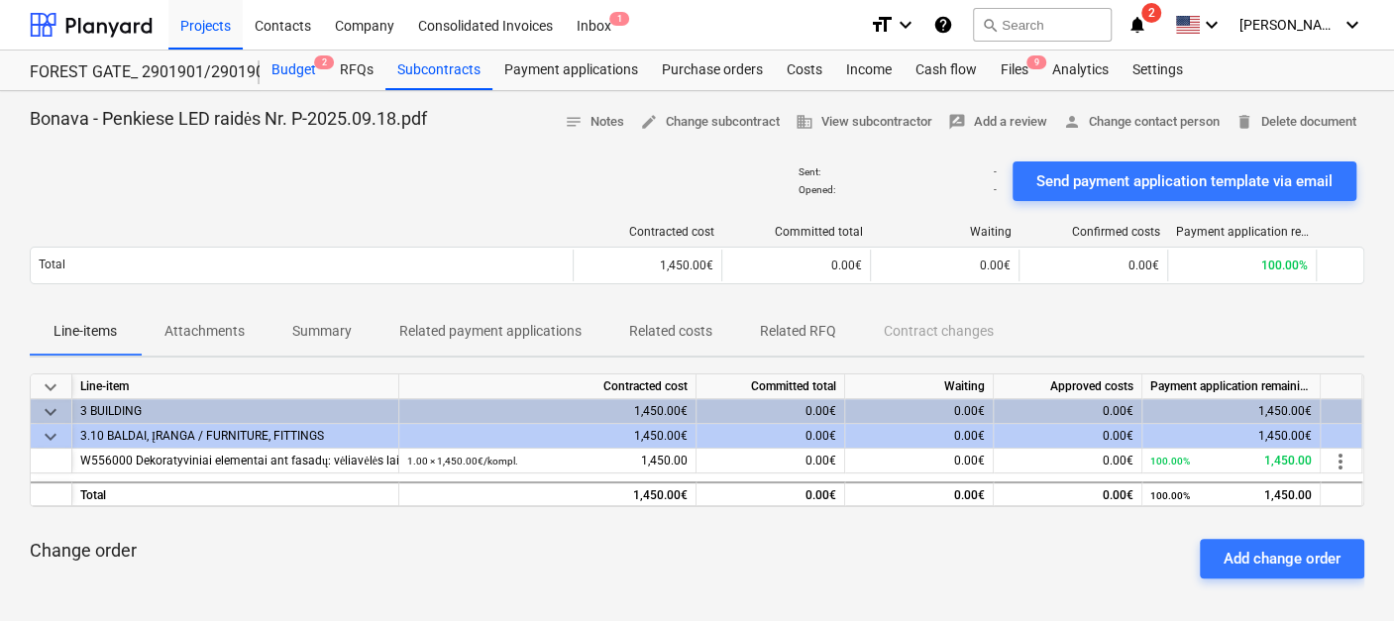
click at [288, 57] on div "Budget 2" at bounding box center [294, 71] width 68 height 40
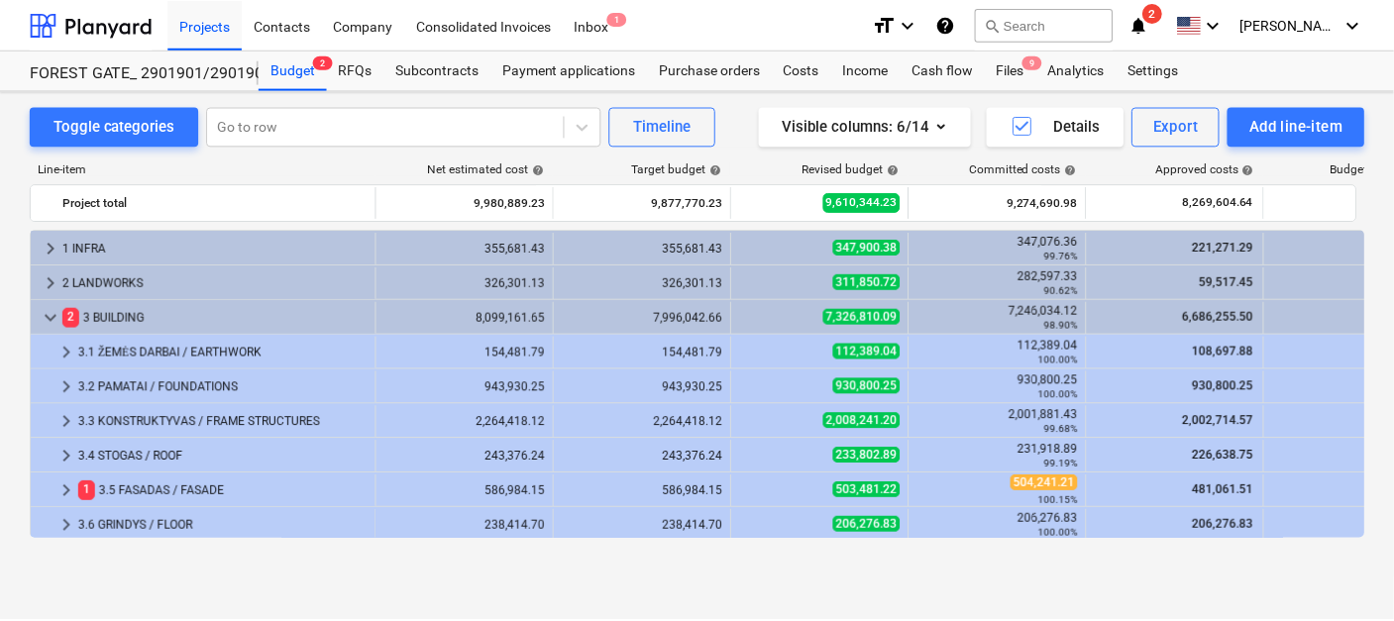
scroll to position [429, 0]
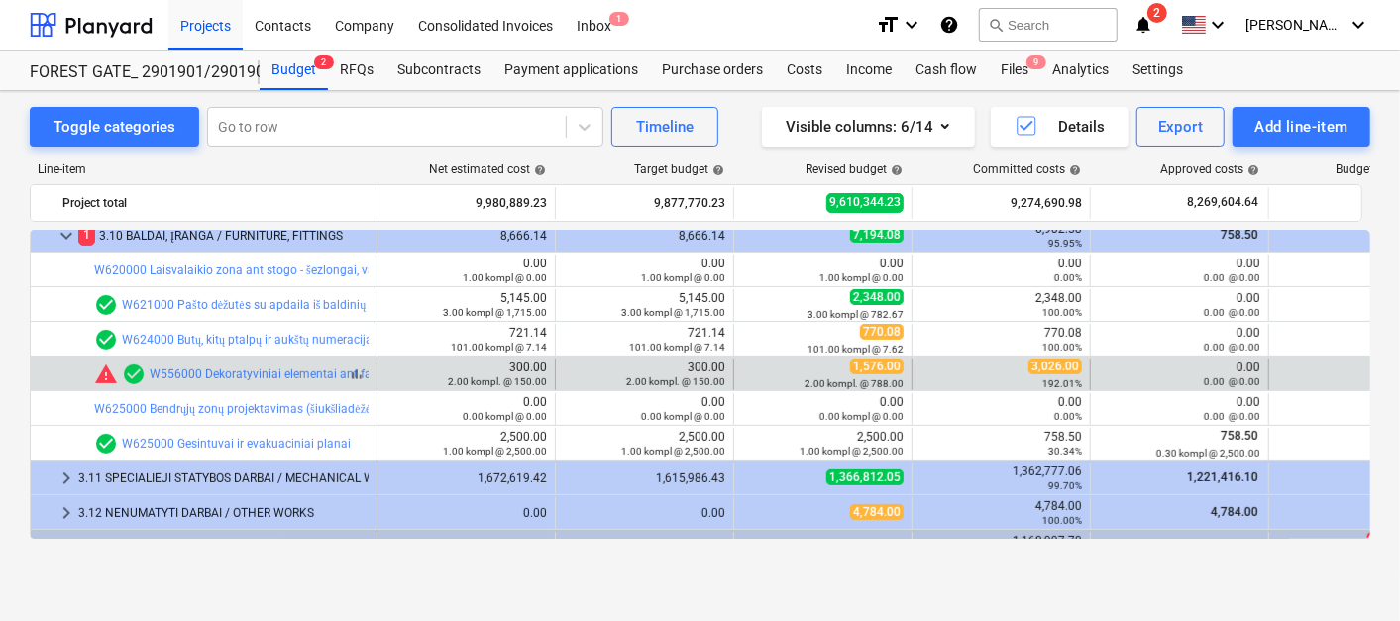
click at [101, 377] on span "warning" at bounding box center [106, 375] width 24 height 24
click at [246, 374] on link "W556000 Dekoratyviniai elementai ant fasadų: vėliavėlės laikiklis, namo nr." at bounding box center [349, 375] width 398 height 14
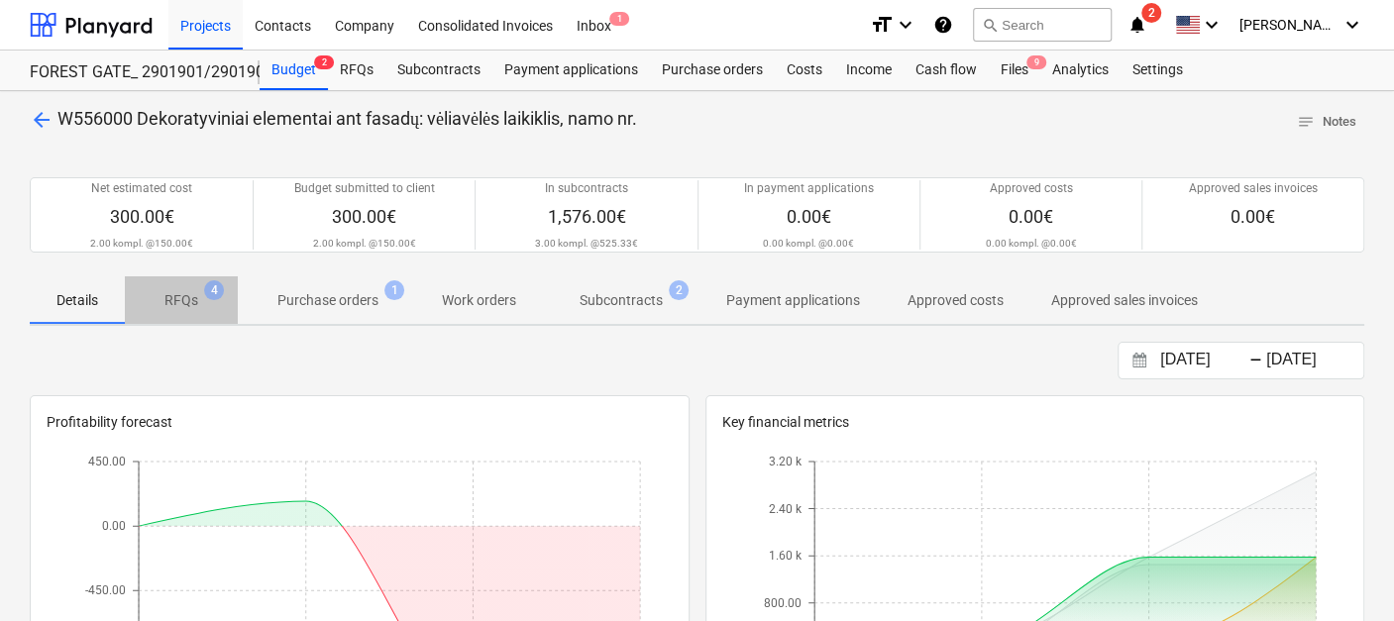
click at [202, 305] on span "RFQs 4" at bounding box center [181, 300] width 65 height 21
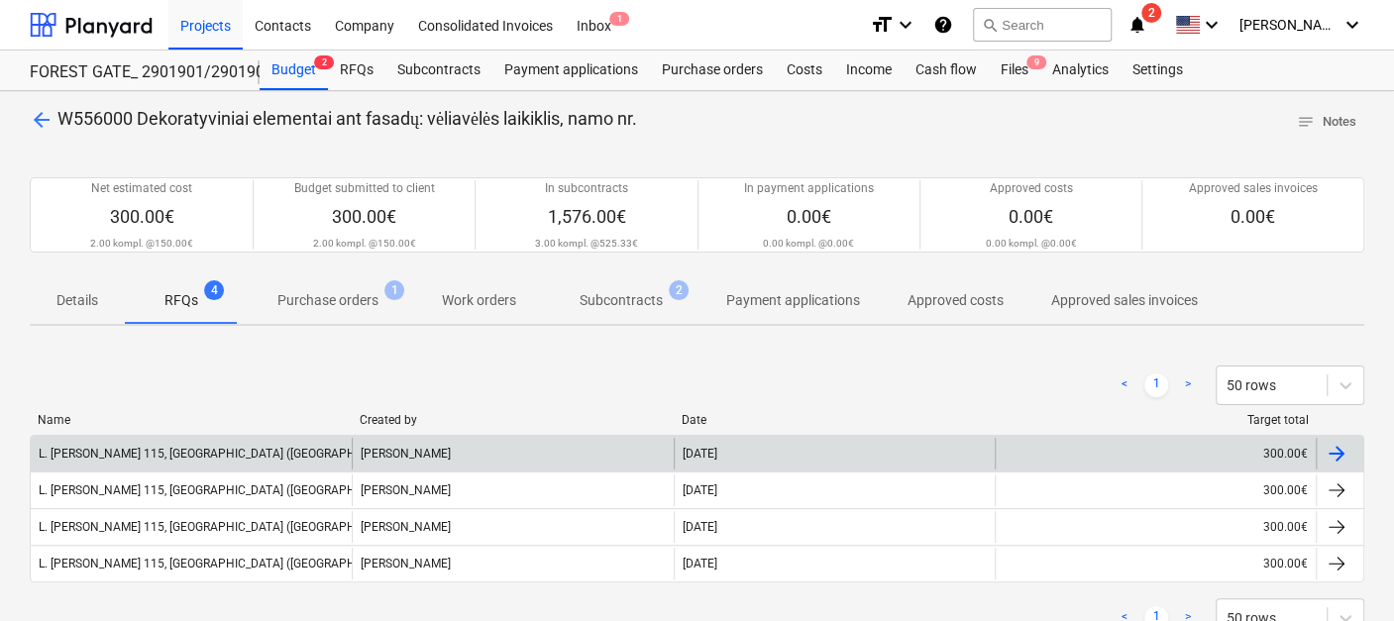
scroll to position [110, 0]
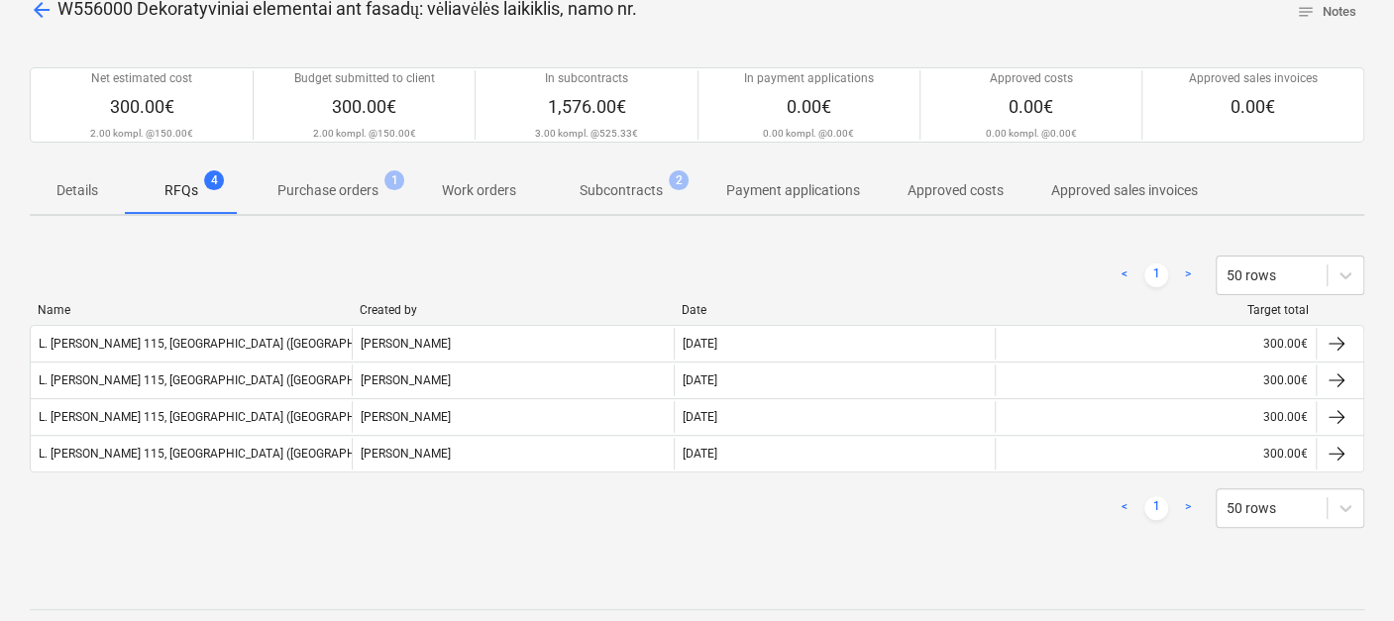
click at [337, 206] on span "Purchase orders 1" at bounding box center [328, 190] width 180 height 36
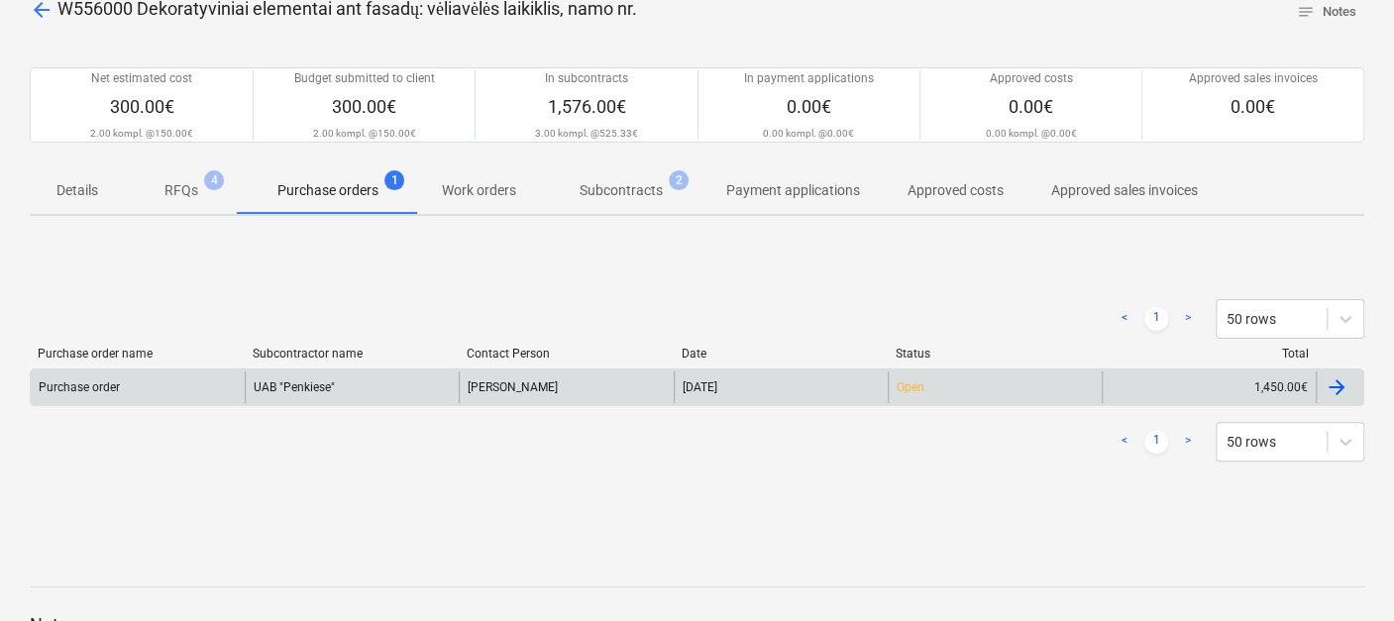
click at [488, 391] on div "[PERSON_NAME]" at bounding box center [566, 388] width 214 height 32
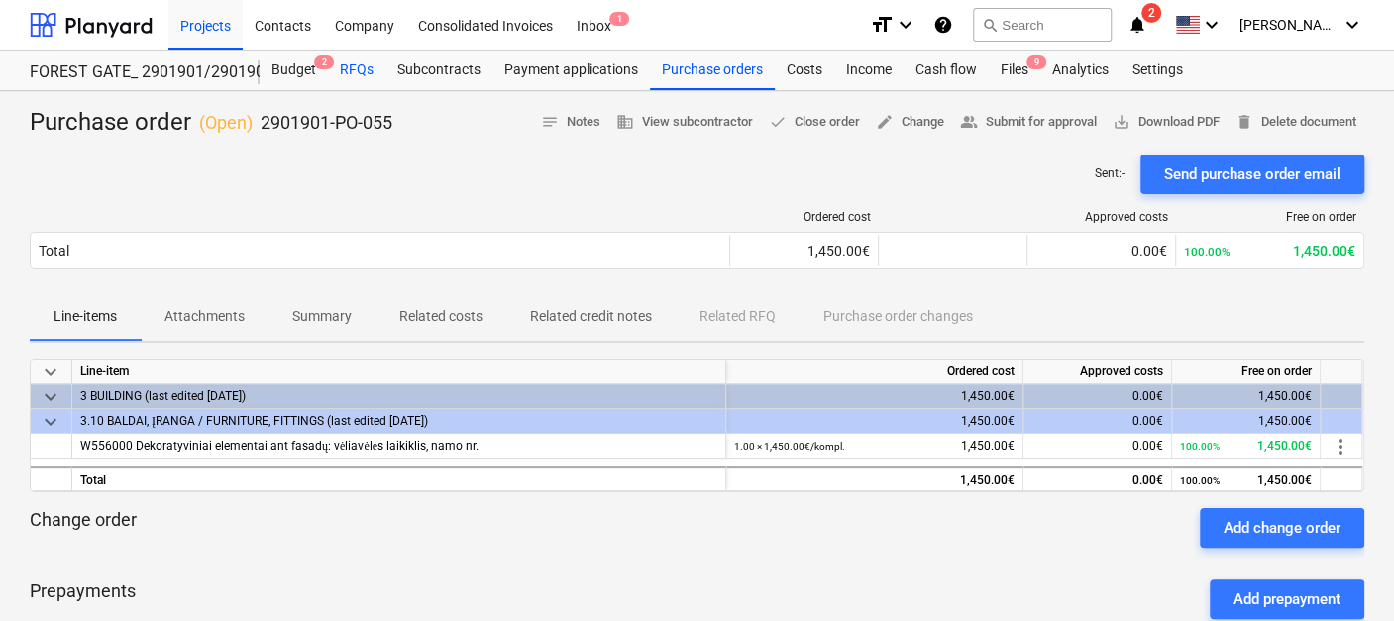
click at [353, 73] on div "RFQs" at bounding box center [356, 71] width 57 height 40
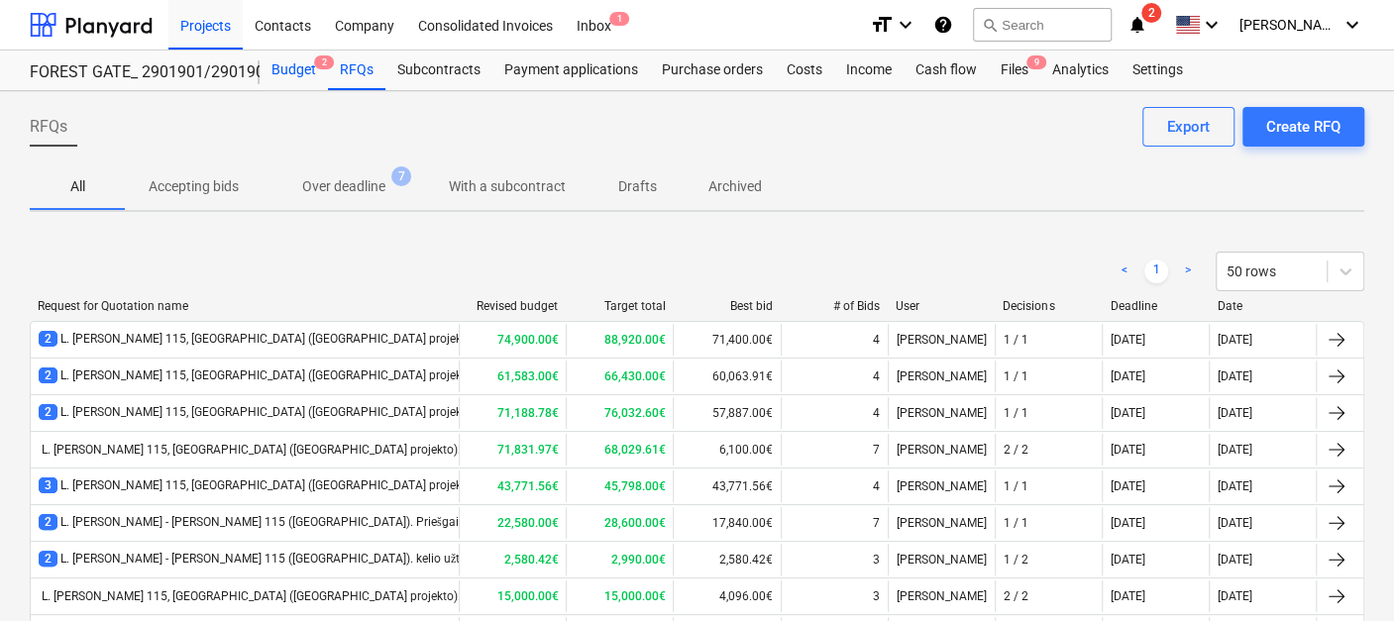
click at [290, 66] on div "Budget 2" at bounding box center [294, 71] width 68 height 40
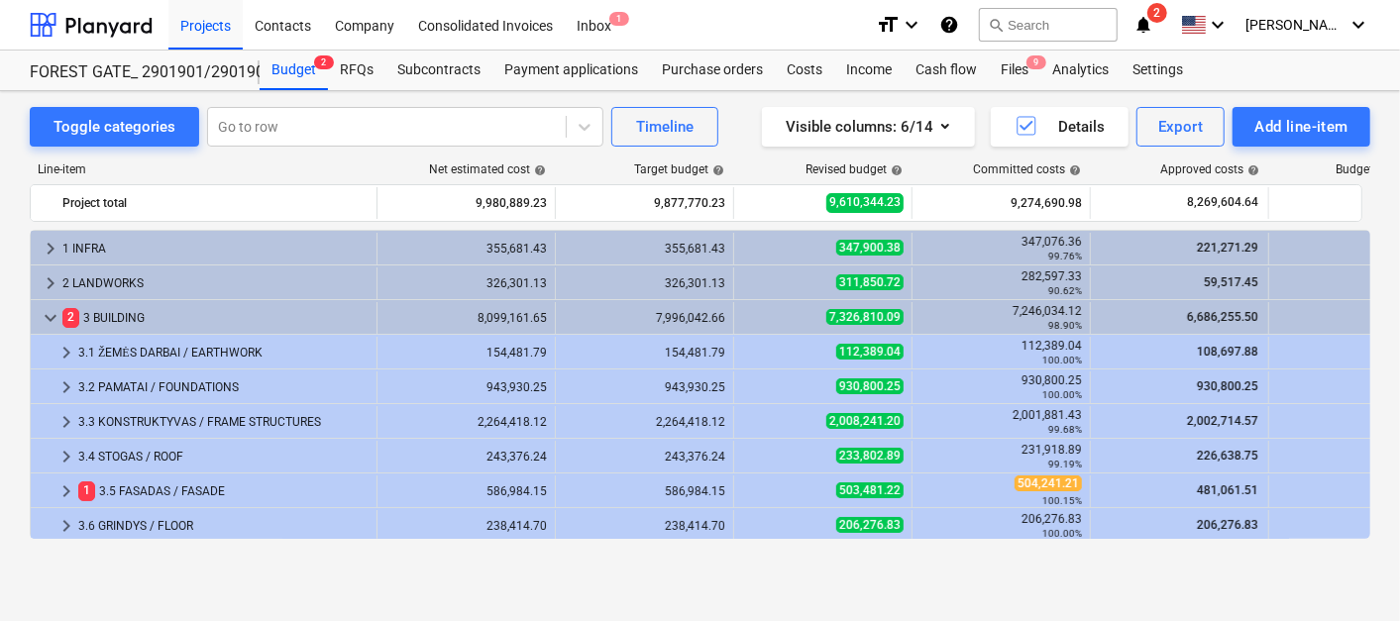
scroll to position [429, 0]
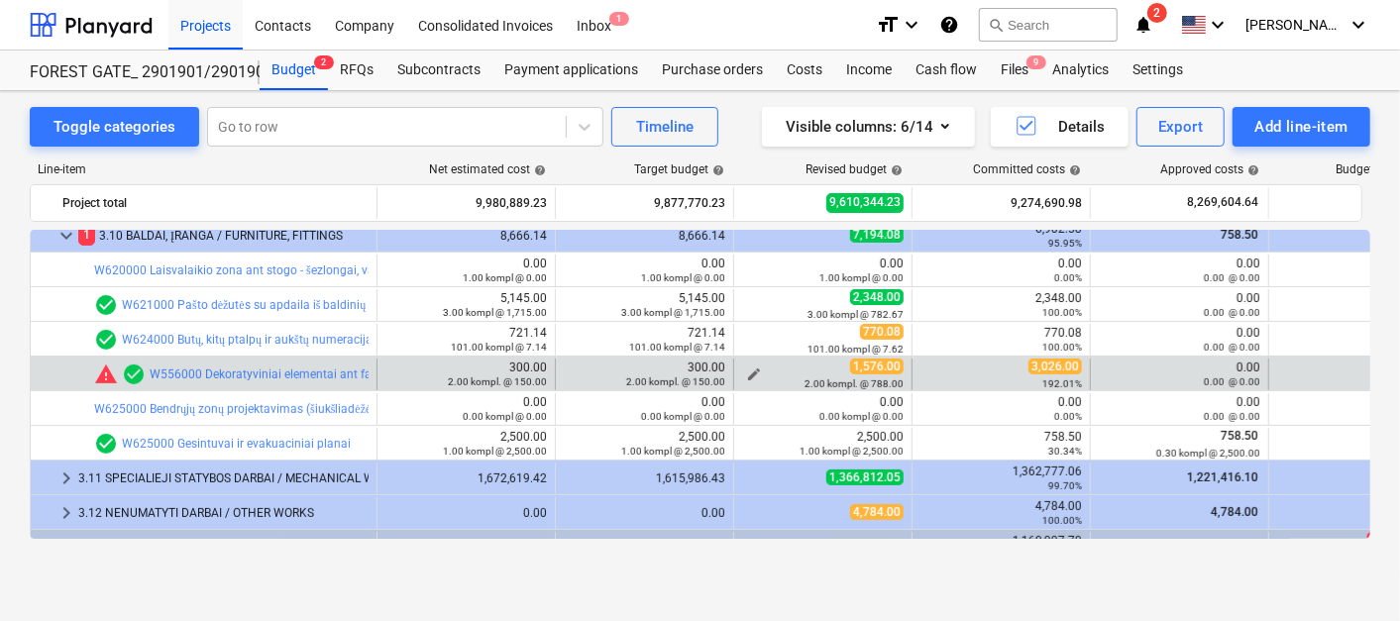
click at [760, 371] on span "edit" at bounding box center [754, 375] width 16 height 16
type textarea "x"
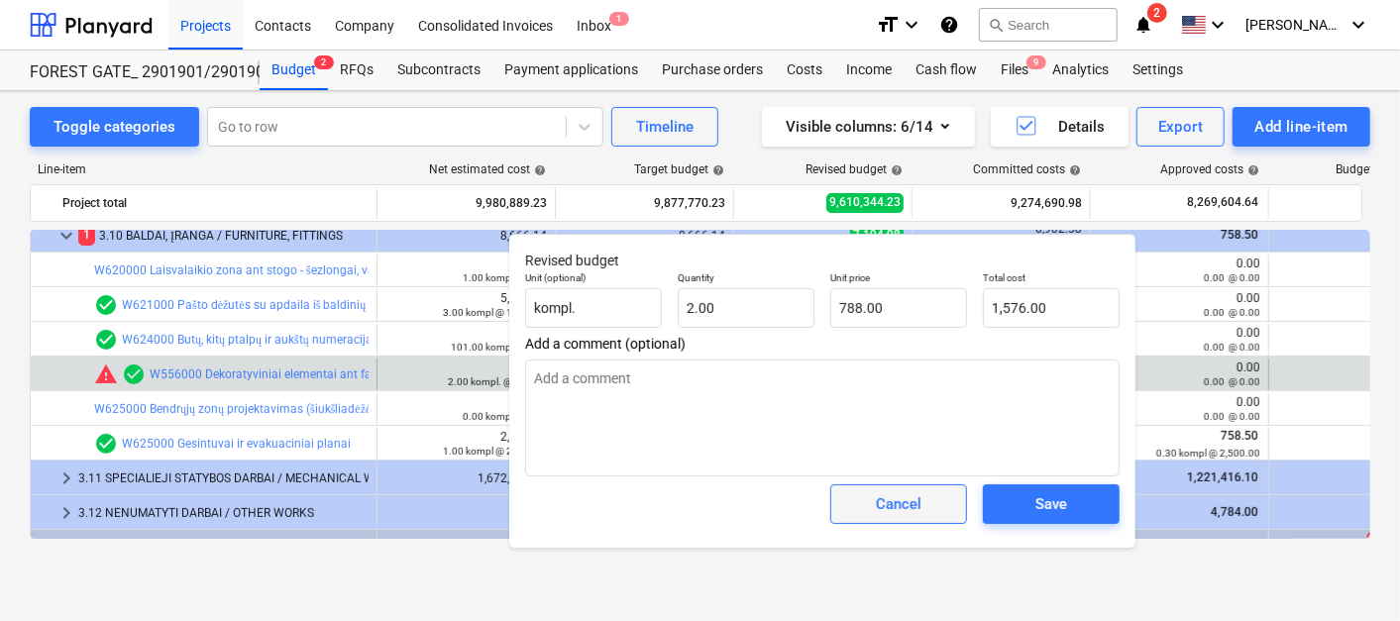
click at [919, 502] on div "Cancel" at bounding box center [899, 505] width 46 height 26
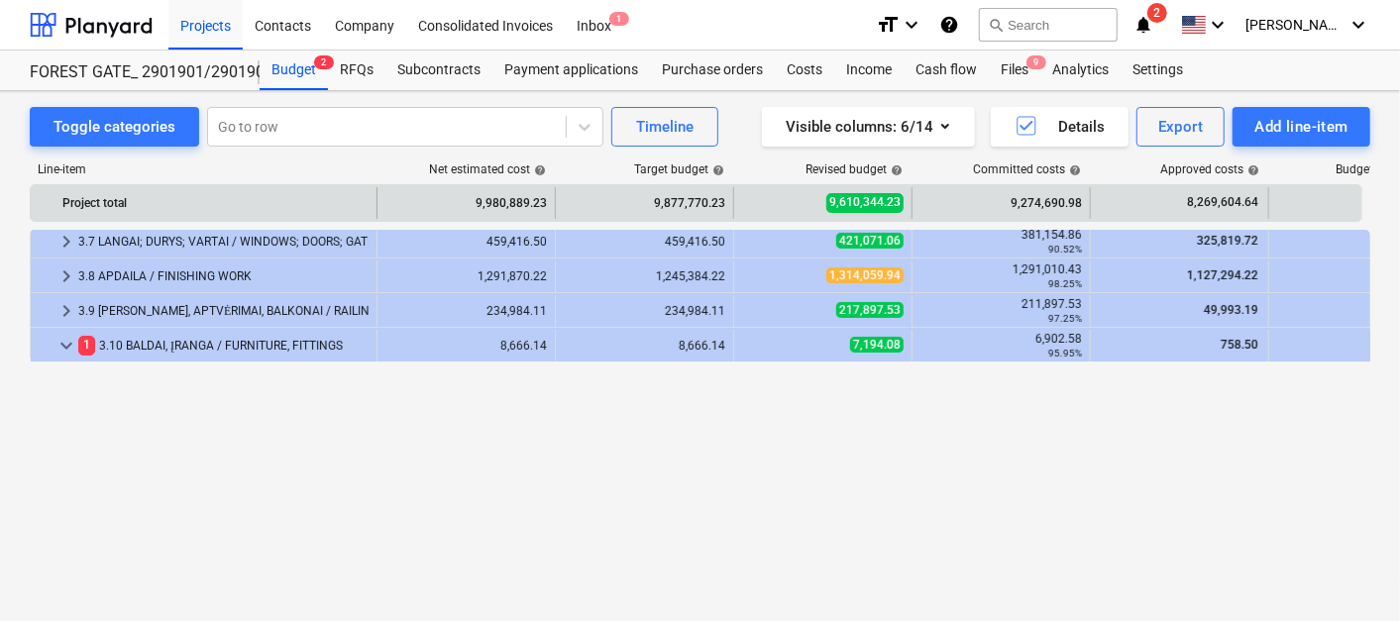
scroll to position [99, 0]
